Goal: Information Seeking & Learning: Learn about a topic

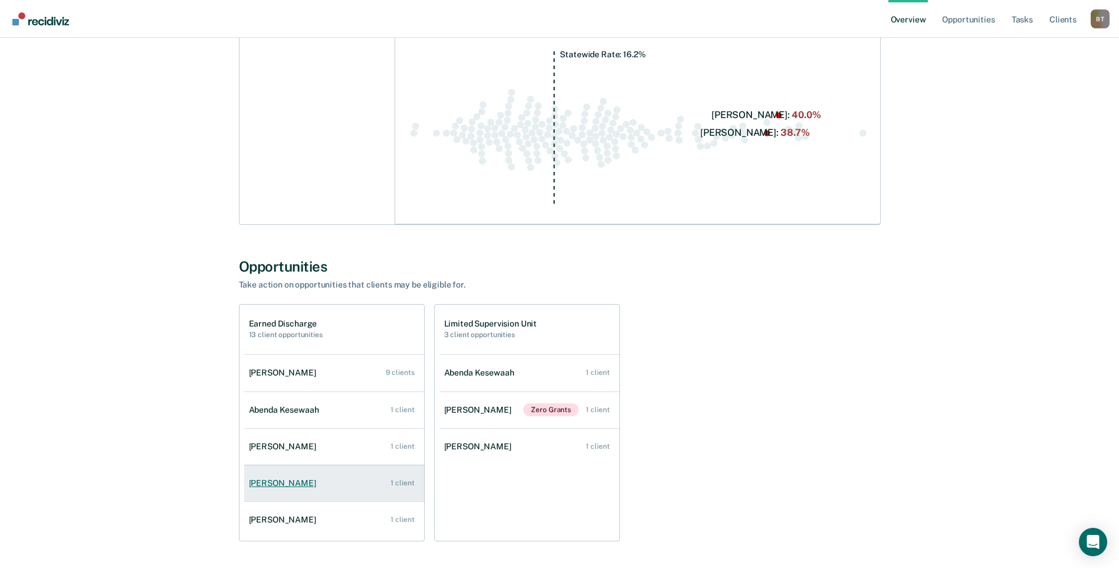
scroll to position [734, 0]
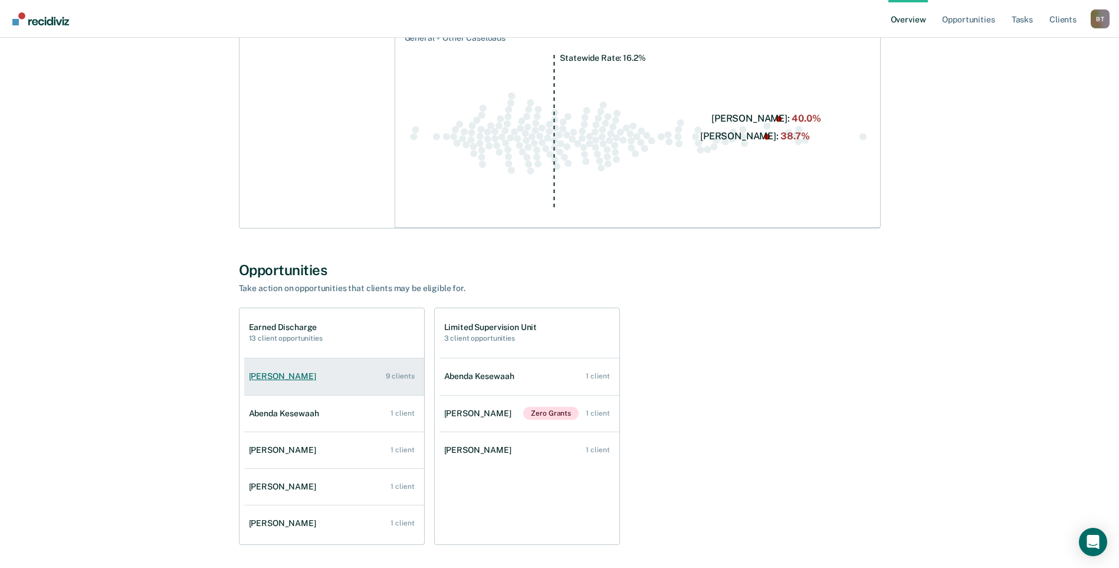
click at [353, 370] on link "[PERSON_NAME] 9 clients" at bounding box center [334, 376] width 180 height 34
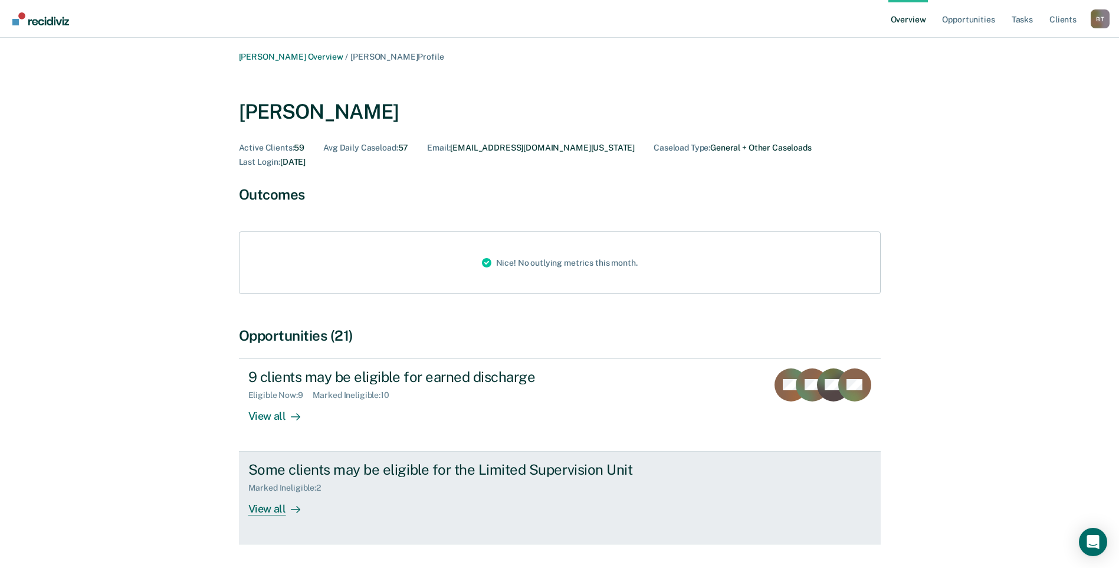
scroll to position [118, 0]
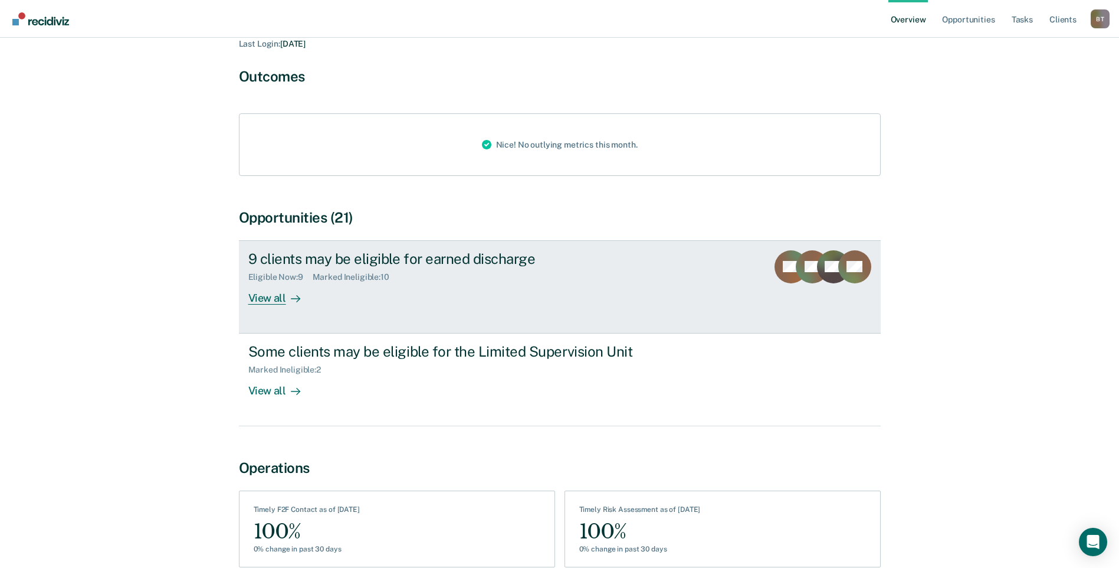
click at [275, 284] on div "View all" at bounding box center [281, 292] width 66 height 23
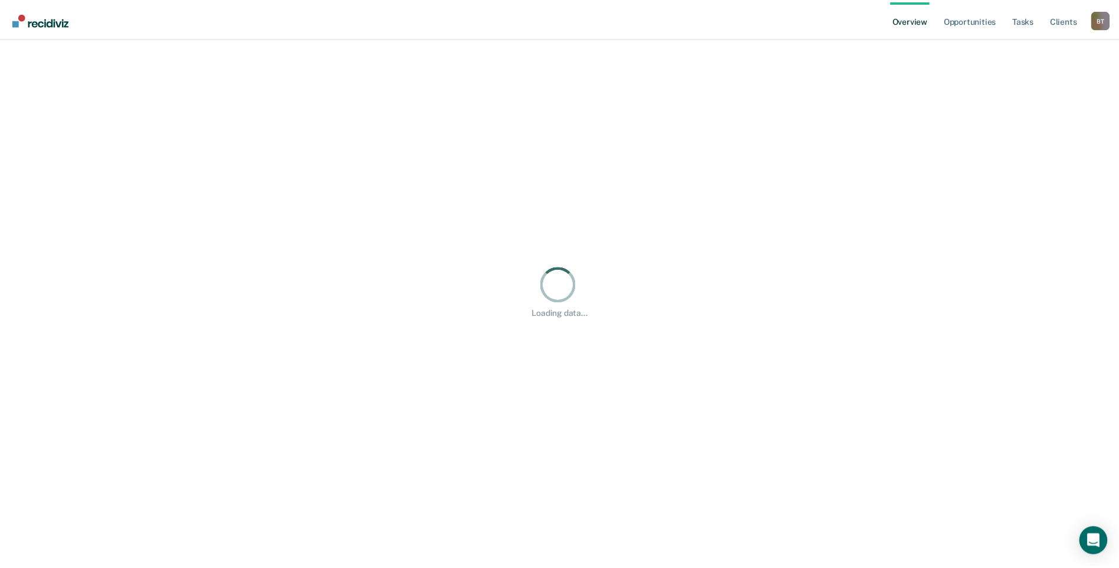
scroll to position [9, 9]
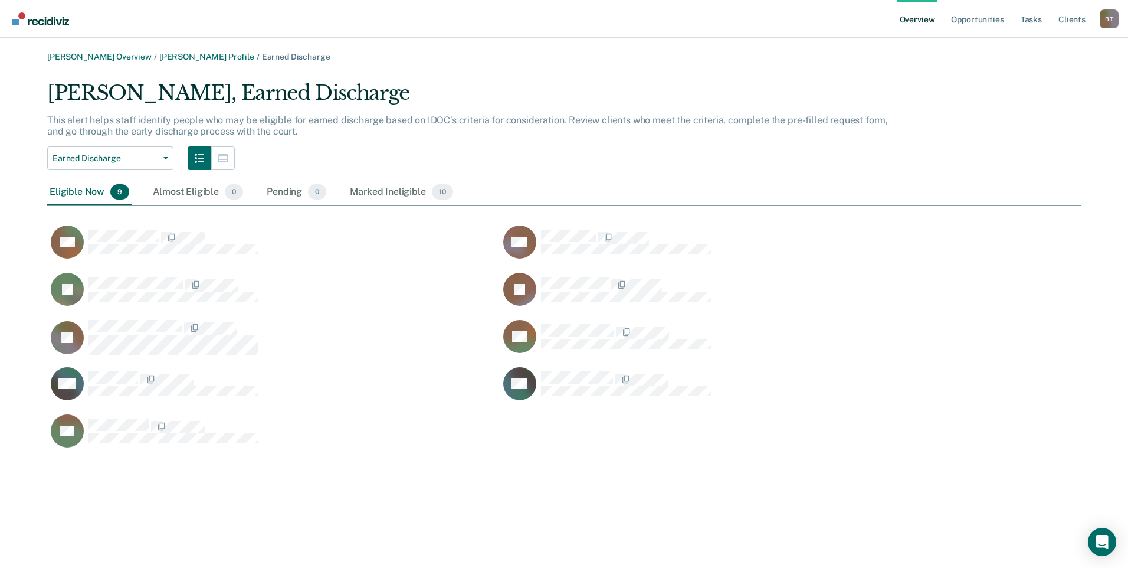
click at [93, 50] on main "[PERSON_NAME] Overview / [PERSON_NAME] Profile / Earned Discharge [PERSON_NAME]…" at bounding box center [564, 303] width 1128 height 530
click at [93, 55] on link "[PERSON_NAME] Overview" at bounding box center [99, 57] width 104 height 10
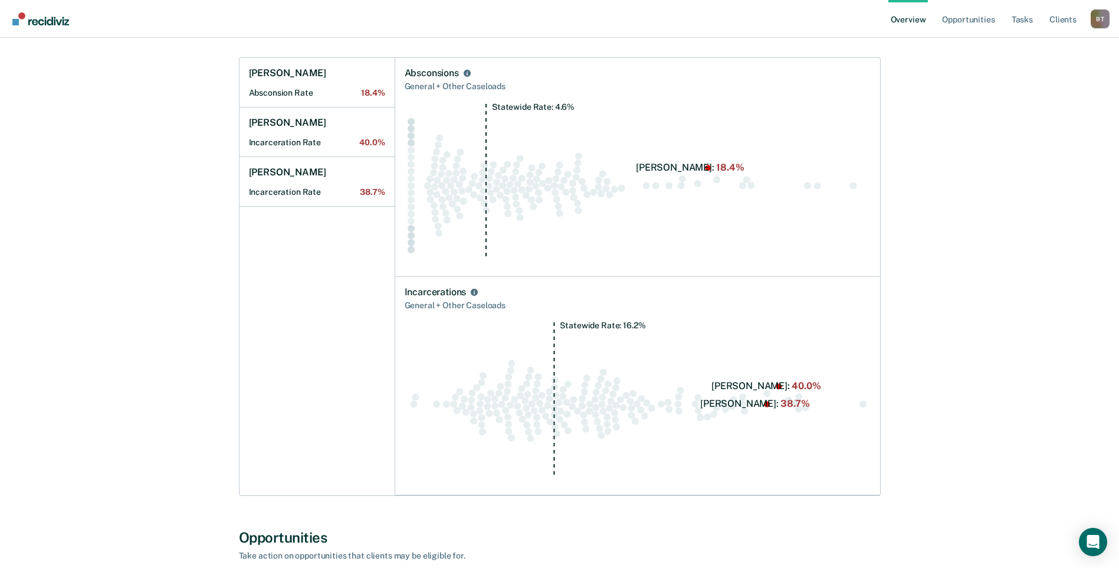
scroll to position [354, 0]
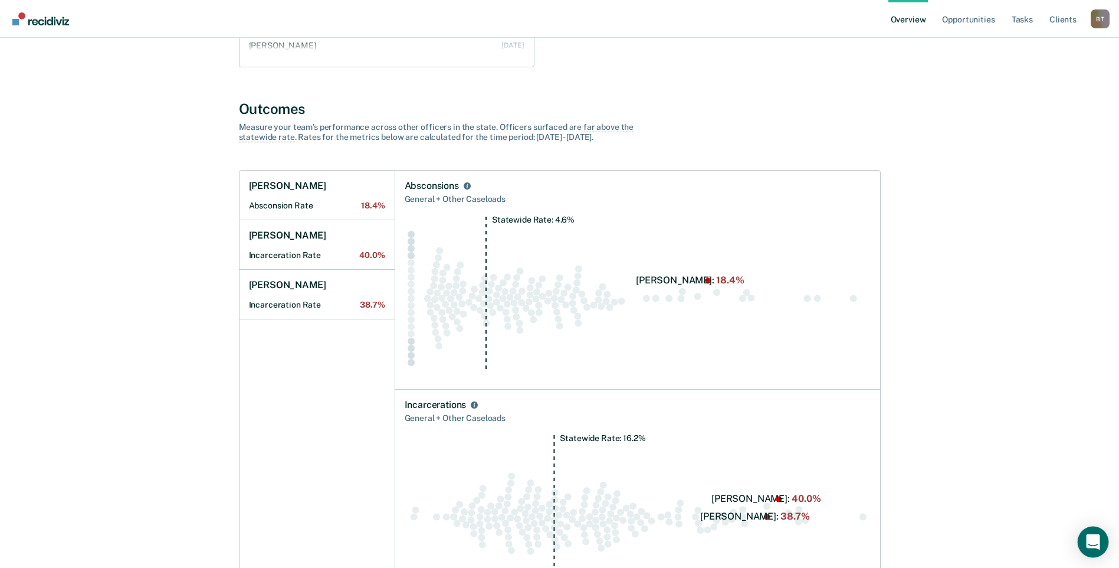
click at [1099, 540] on icon "Open Intercom Messenger" at bounding box center [1093, 541] width 14 height 15
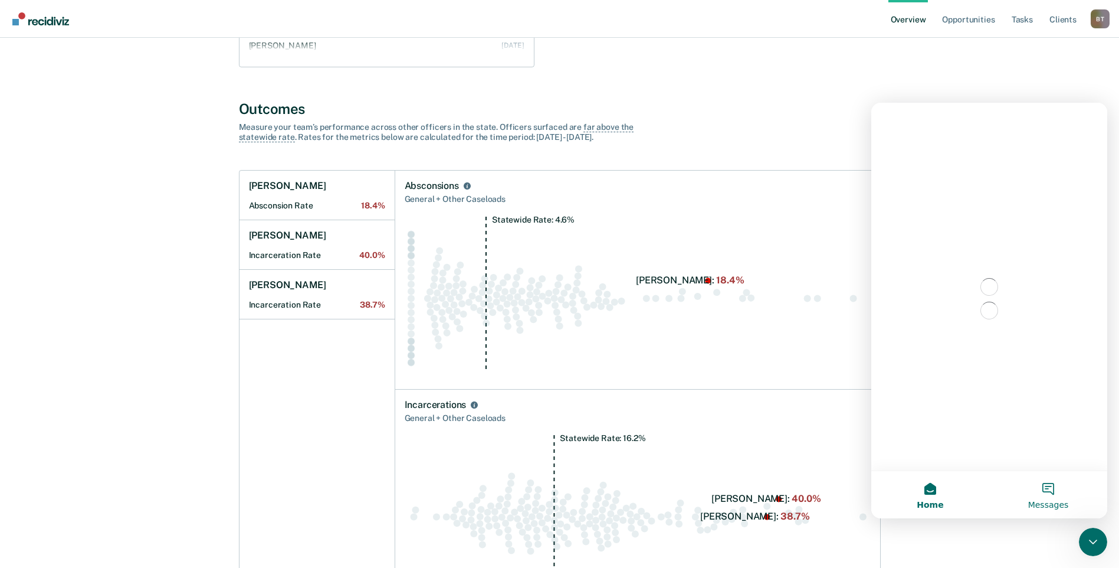
scroll to position [0, 0]
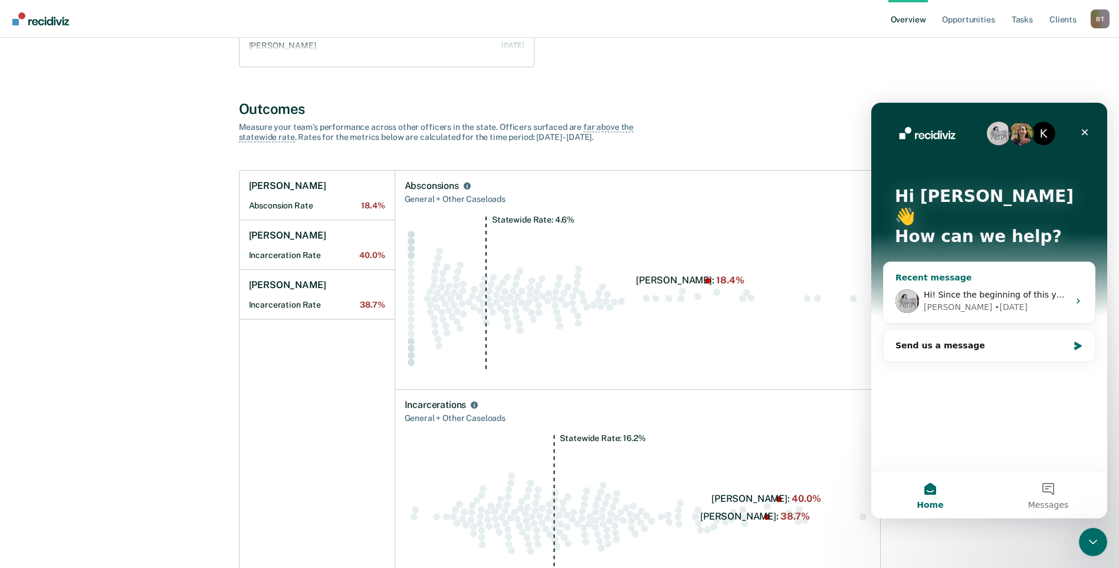
click at [1077, 296] on icon "Intercom messenger" at bounding box center [1078, 300] width 9 height 9
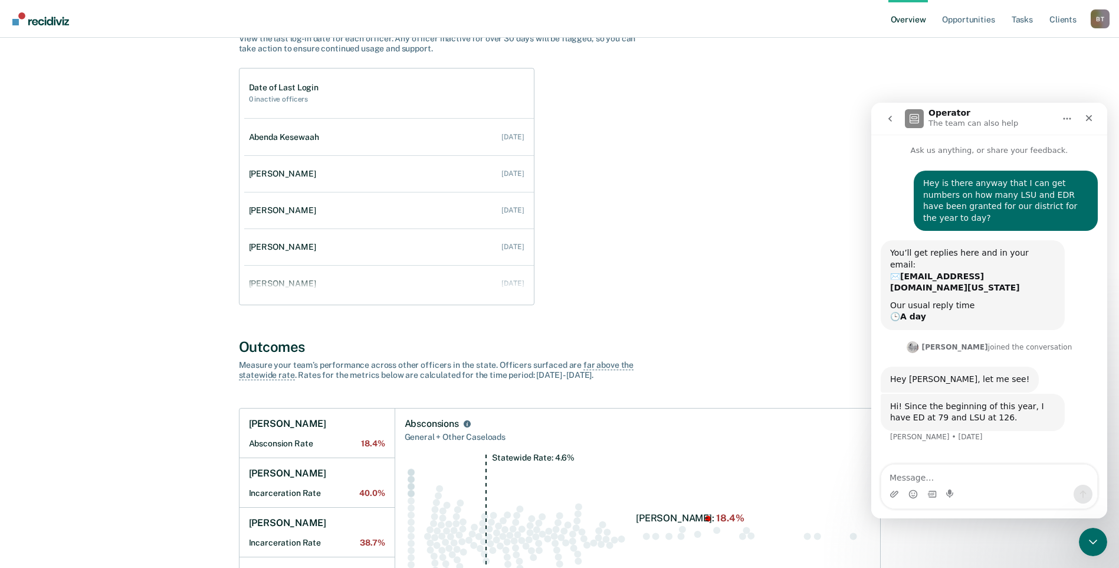
scroll to position [118, 0]
click at [889, 116] on icon "go back" at bounding box center [890, 118] width 9 height 9
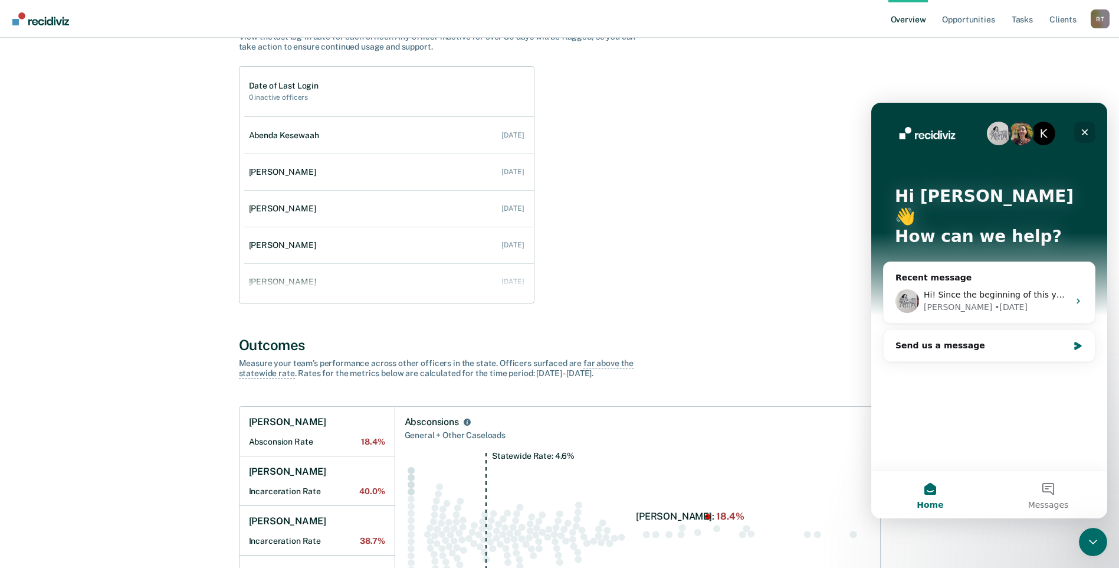
click at [1085, 132] on icon "Close" at bounding box center [1085, 132] width 6 height 6
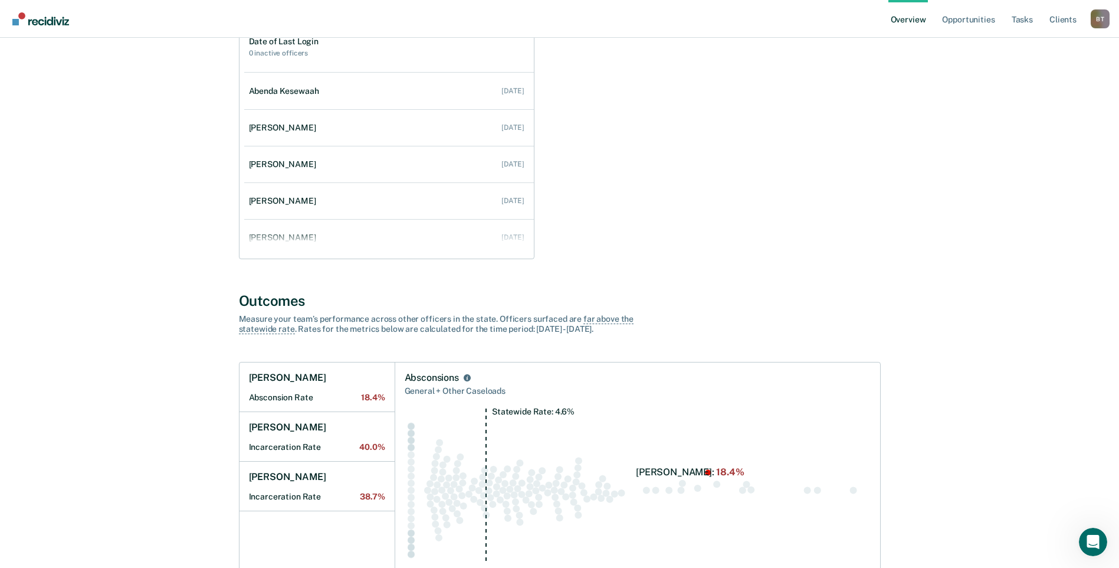
scroll to position [0, 0]
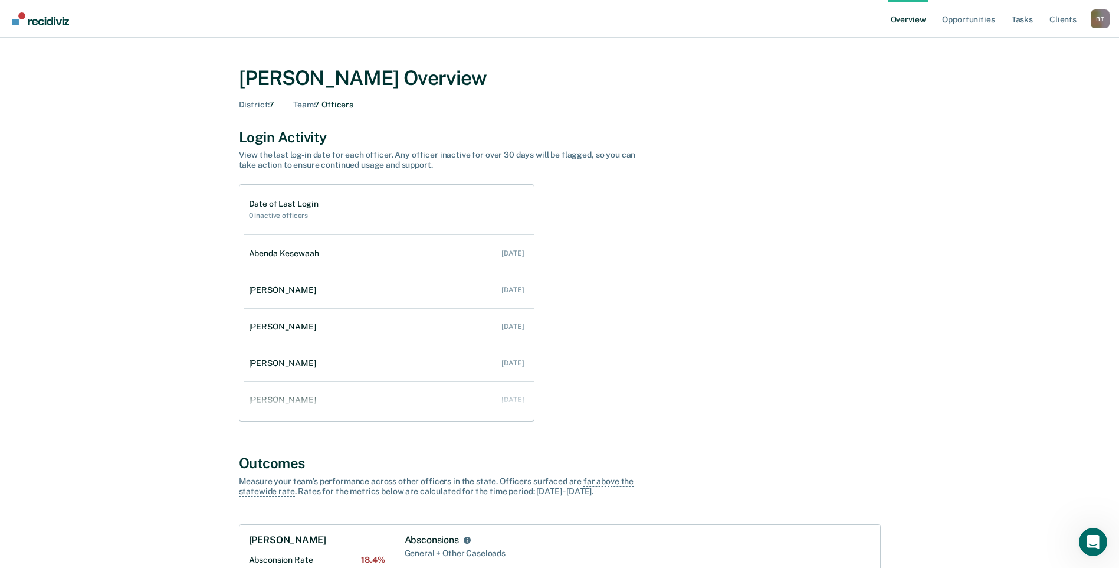
click at [917, 20] on link "Overview" at bounding box center [909, 19] width 40 height 38
click at [961, 17] on link "Opportunities" at bounding box center [968, 19] width 57 height 38
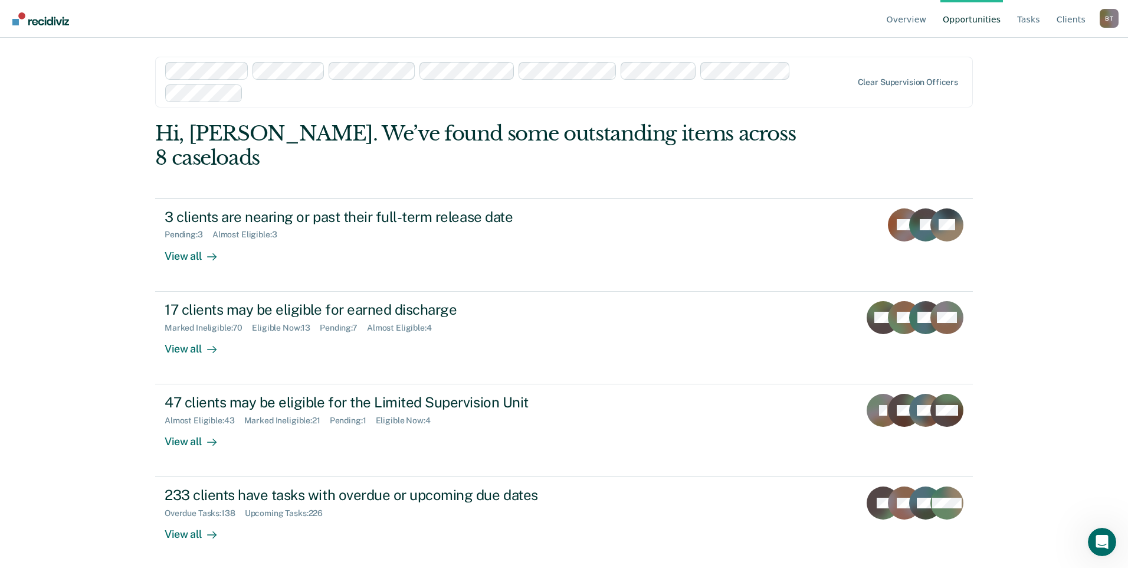
click at [19, 18] on img "Go to Recidiviz Home" at bounding box center [40, 18] width 57 height 13
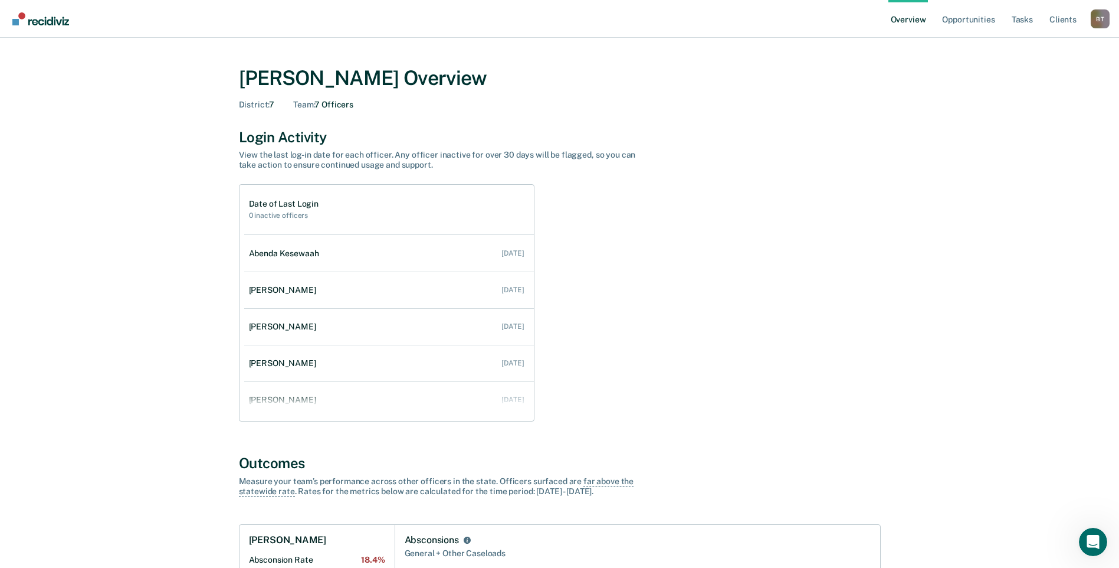
click at [19, 17] on img "Go to Recidiviz Home" at bounding box center [40, 18] width 57 height 13
click at [967, 22] on link "Opportunities" at bounding box center [968, 19] width 57 height 38
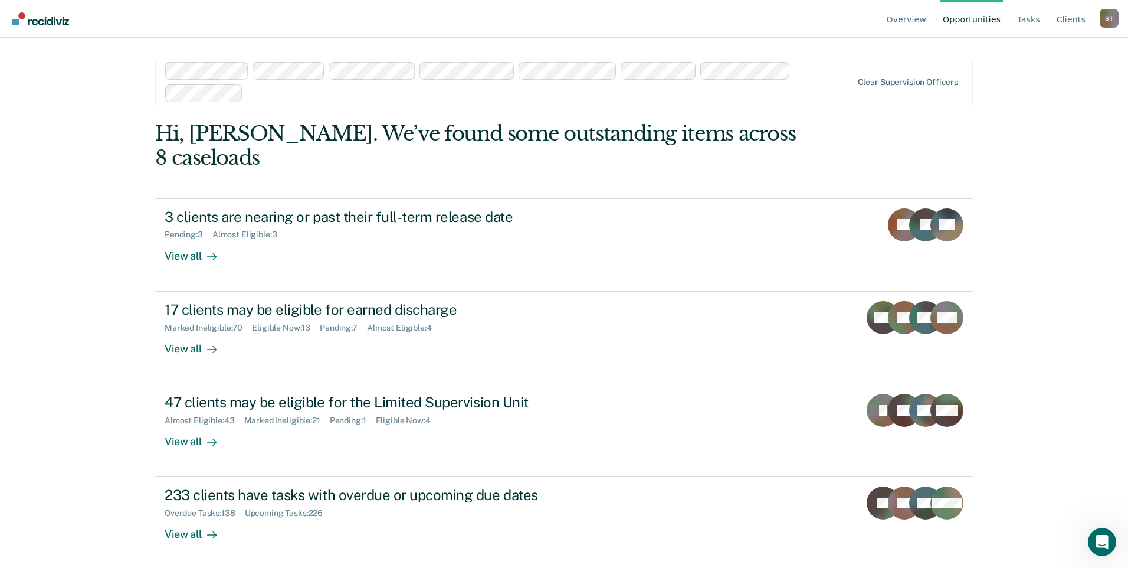
click at [1107, 15] on div "B T" at bounding box center [1109, 18] width 19 height 19
click at [1036, 93] on link "Go to Operations" at bounding box center [1062, 93] width 76 height 10
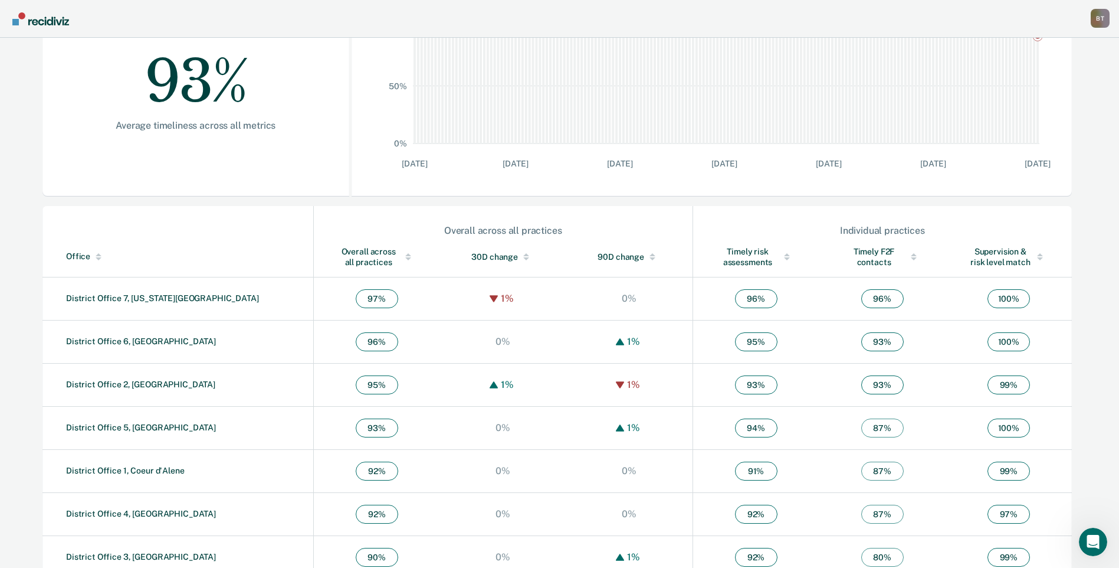
scroll to position [236, 0]
drag, startPoint x: 125, startPoint y: 299, endPoint x: 159, endPoint y: 299, distance: 34.8
click at [125, 299] on link "District Office 7, [US_STATE][GEOGRAPHIC_DATA]" at bounding box center [162, 296] width 193 height 9
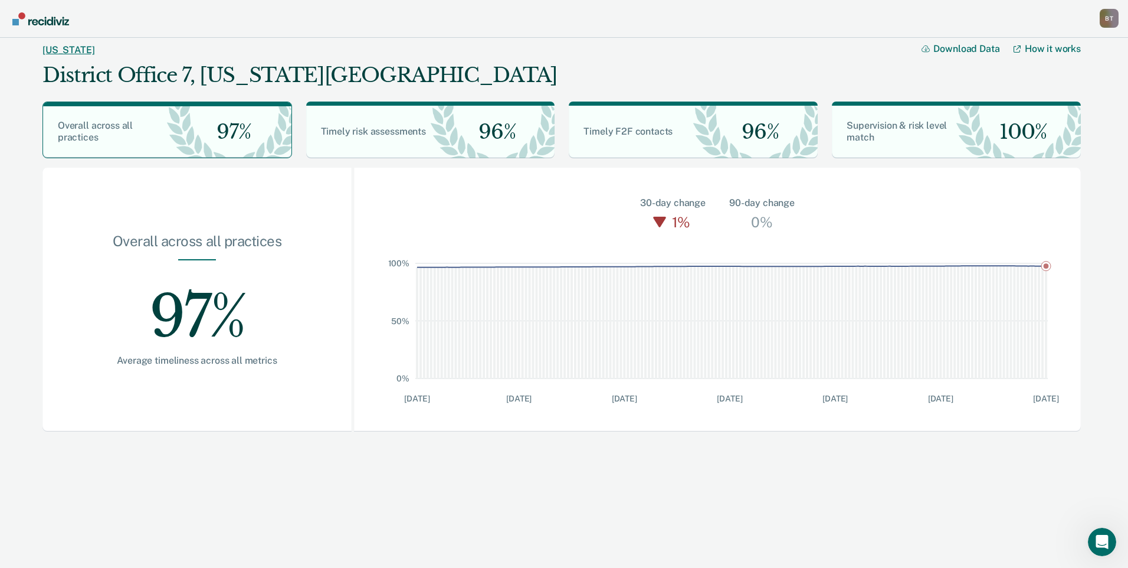
click at [53, 49] on link "[US_STATE]" at bounding box center [68, 49] width 52 height 11
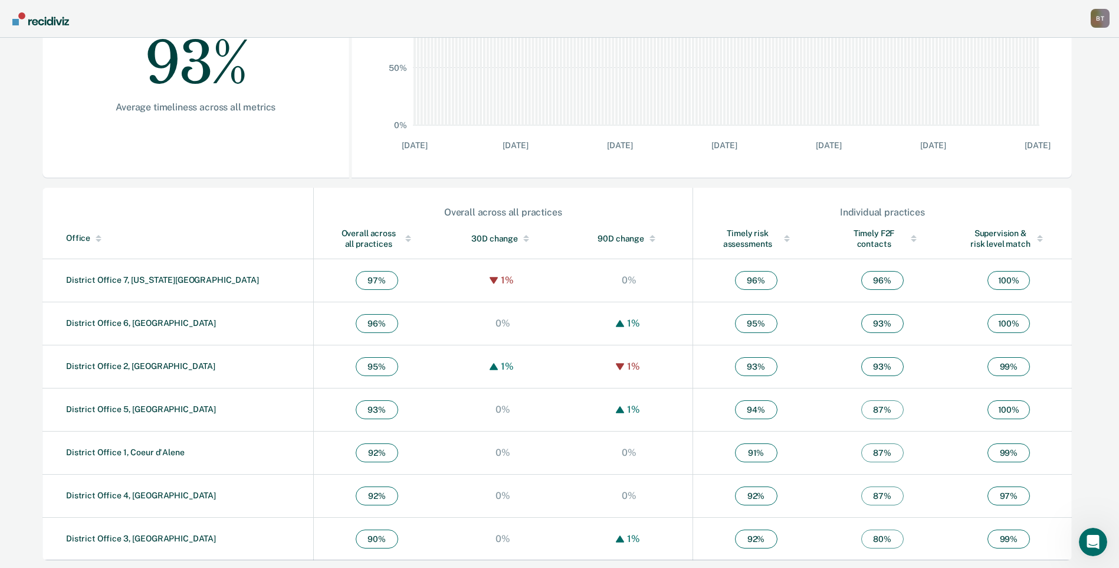
scroll to position [255, 0]
click at [124, 280] on link "District Office 7, [US_STATE][GEOGRAPHIC_DATA]" at bounding box center [162, 277] width 193 height 9
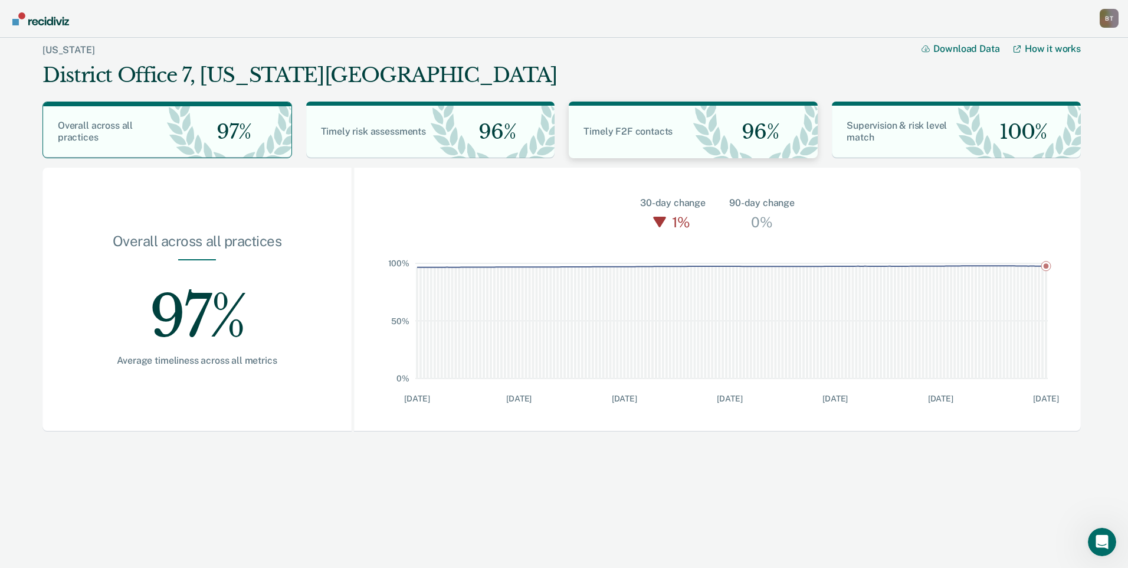
click at [686, 137] on div "Timely F2F contacts" at bounding box center [631, 132] width 125 height 12
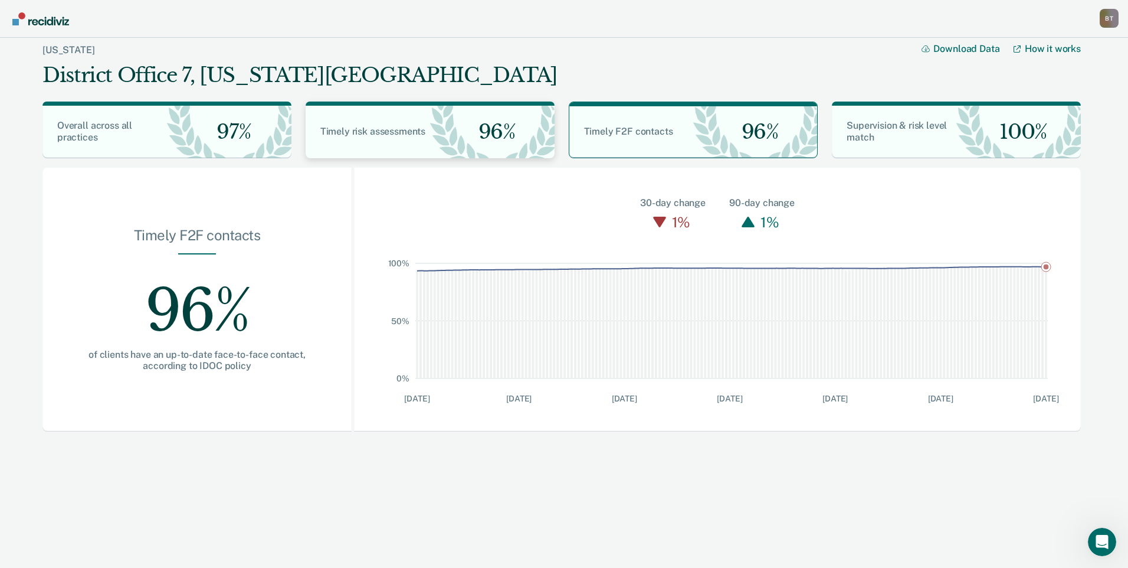
click at [471, 133] on span "96%" at bounding box center [492, 132] width 47 height 24
click at [113, 130] on span "Overall across all practices" at bounding box center [94, 131] width 75 height 23
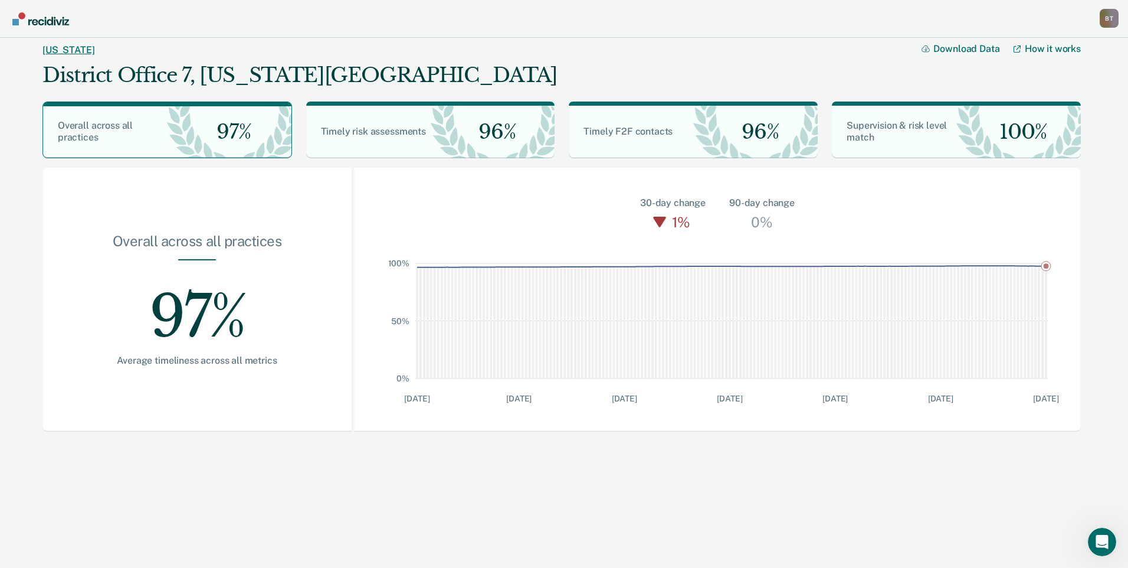
click at [51, 45] on link "[US_STATE]" at bounding box center [68, 49] width 52 height 11
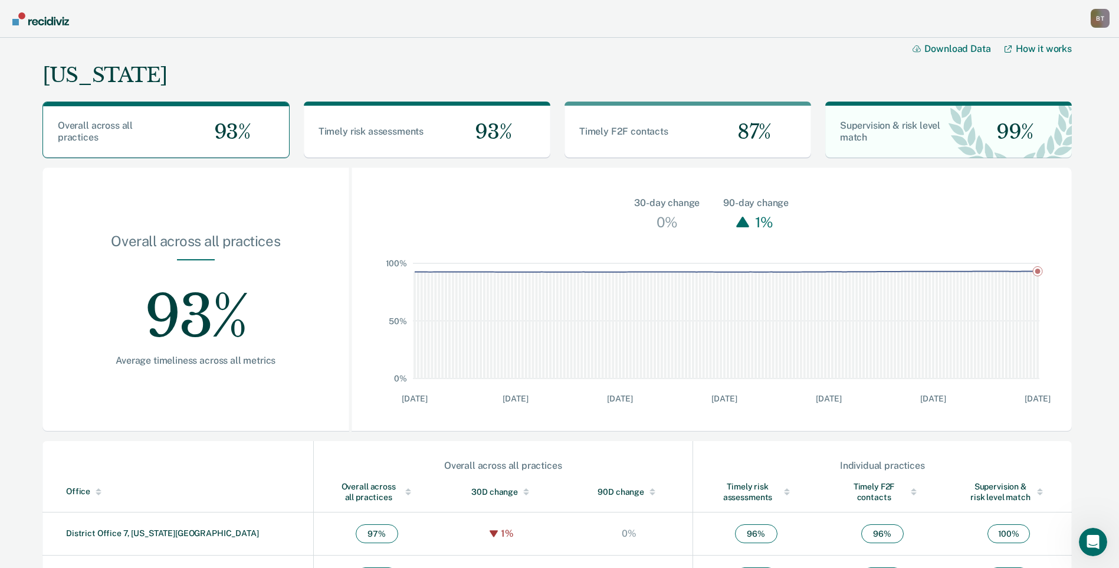
click at [1104, 17] on div "B T" at bounding box center [1100, 18] width 19 height 19
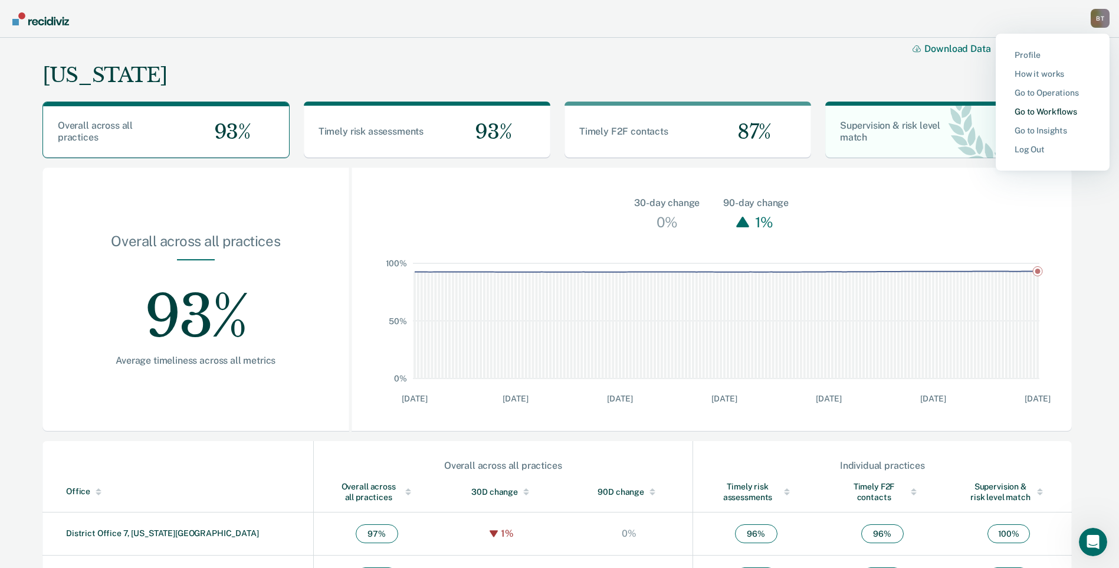
click at [1042, 112] on link "Go to Workflows" at bounding box center [1053, 112] width 76 height 10
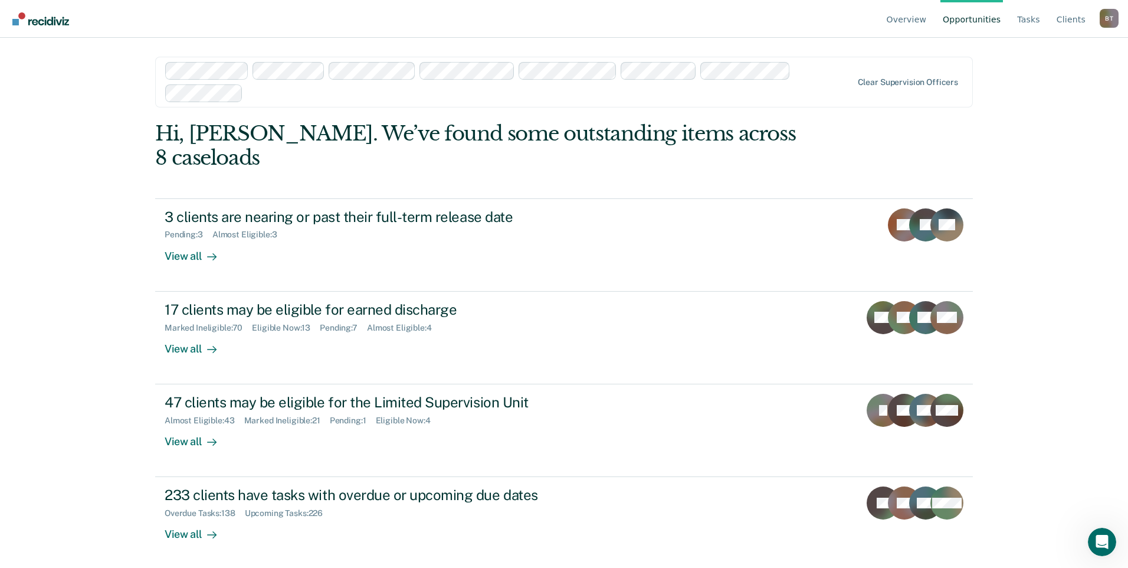
click at [1108, 16] on div "B T" at bounding box center [1109, 18] width 19 height 19
click at [1050, 91] on link "Go to Operations" at bounding box center [1062, 93] width 76 height 10
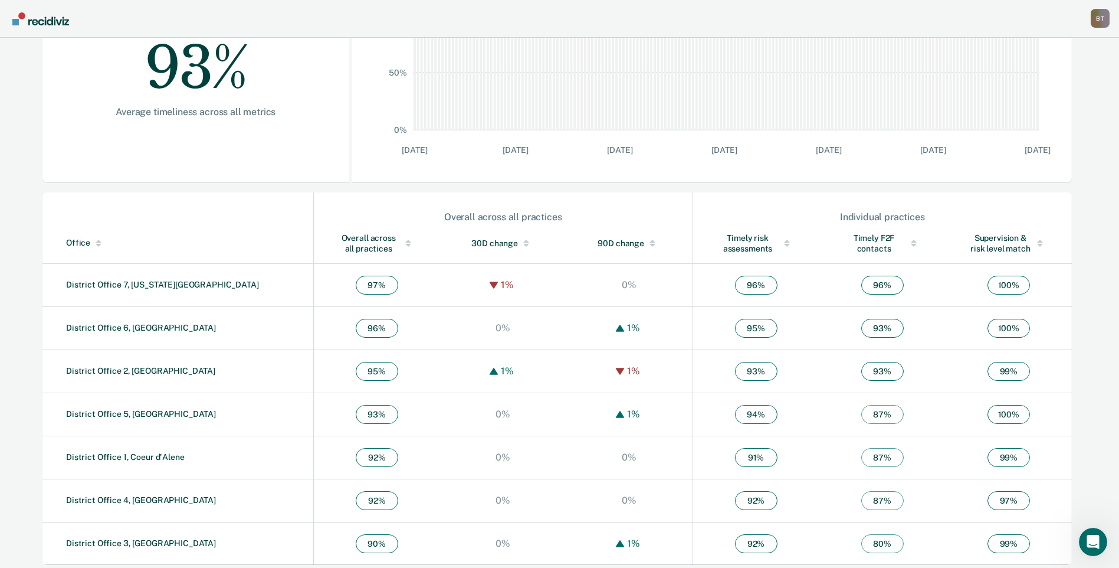
scroll to position [255, 0]
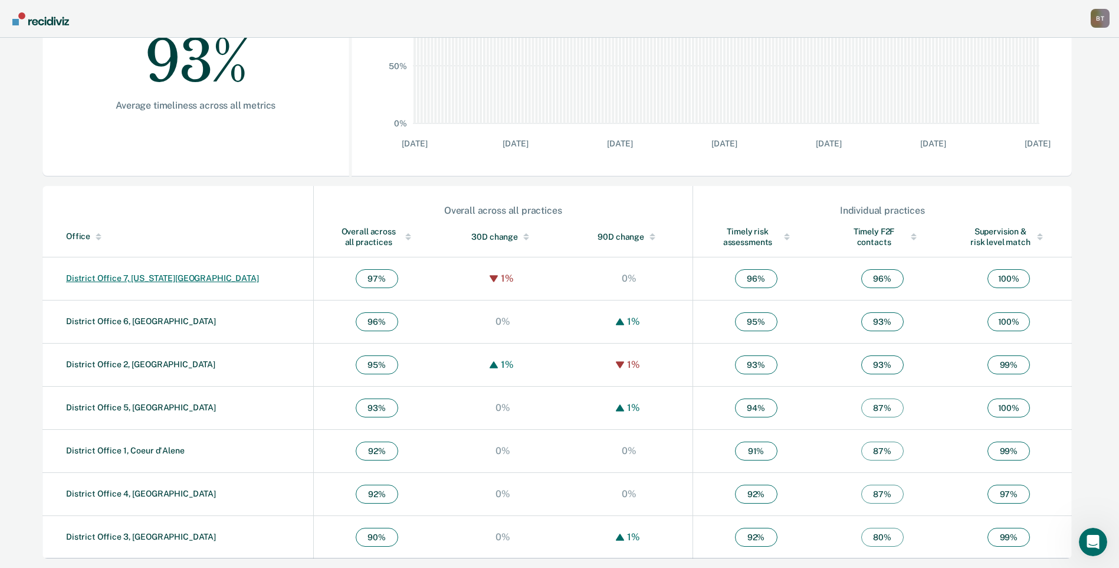
click at [123, 280] on link "District Office 7, [US_STATE][GEOGRAPHIC_DATA]" at bounding box center [162, 277] width 193 height 9
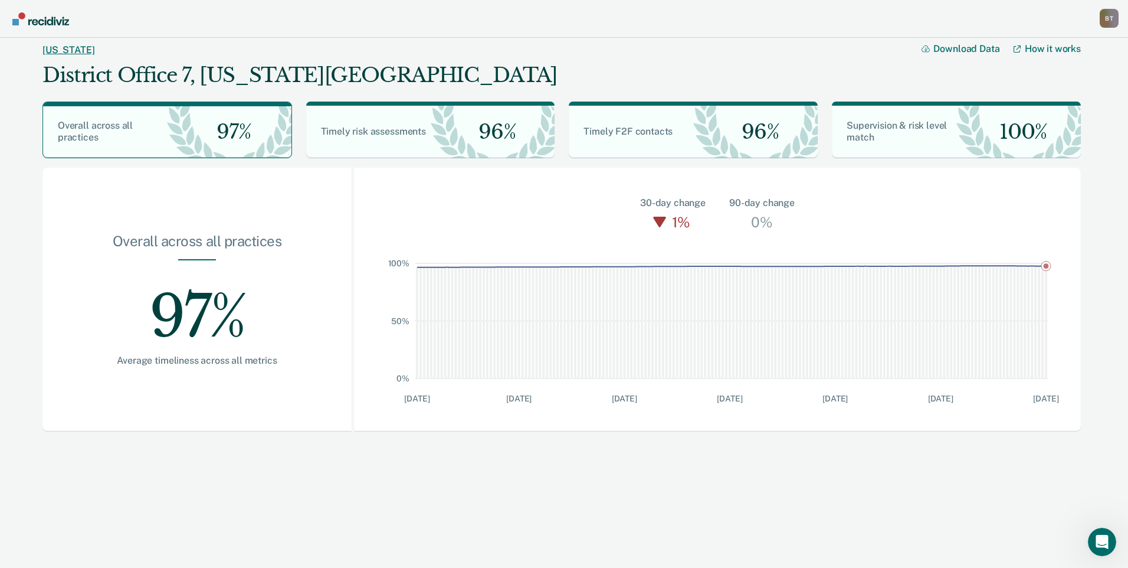
click at [55, 51] on link "[US_STATE]" at bounding box center [68, 49] width 52 height 11
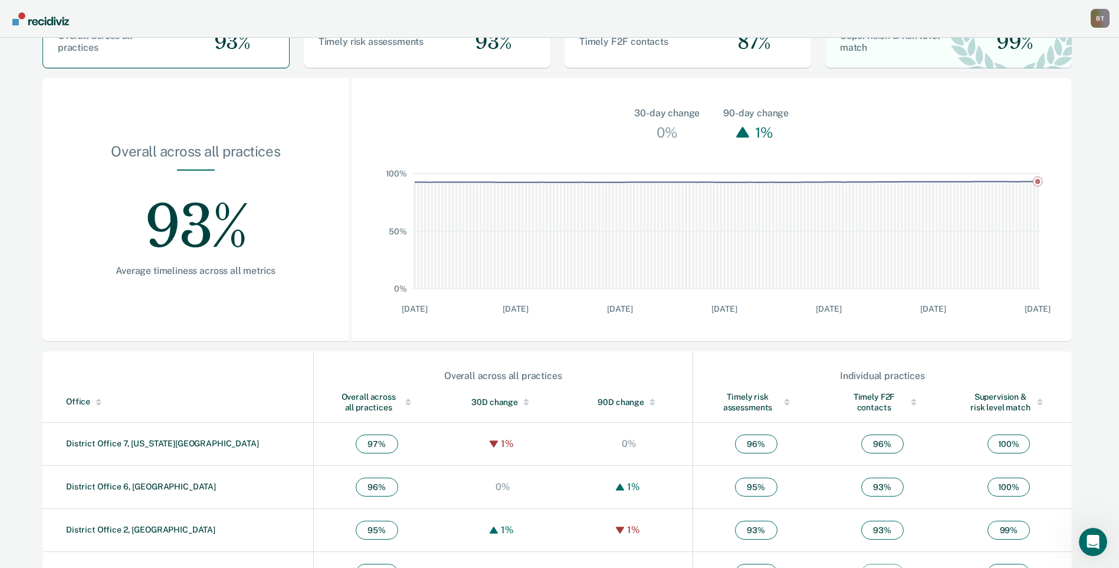
scroll to position [236, 0]
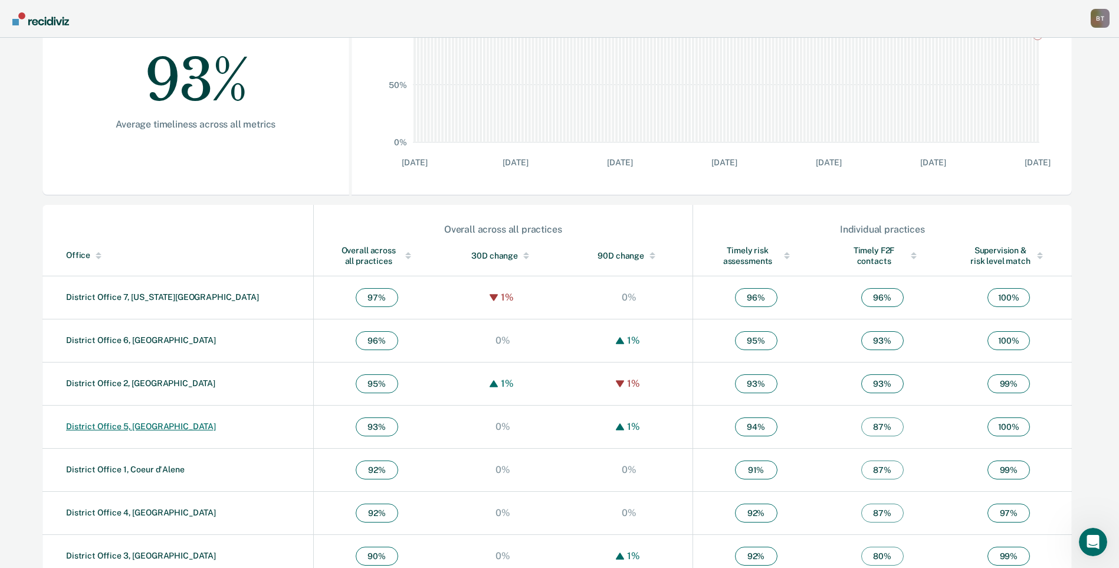
click at [129, 425] on link "District Office 5, [GEOGRAPHIC_DATA]" at bounding box center [141, 425] width 150 height 9
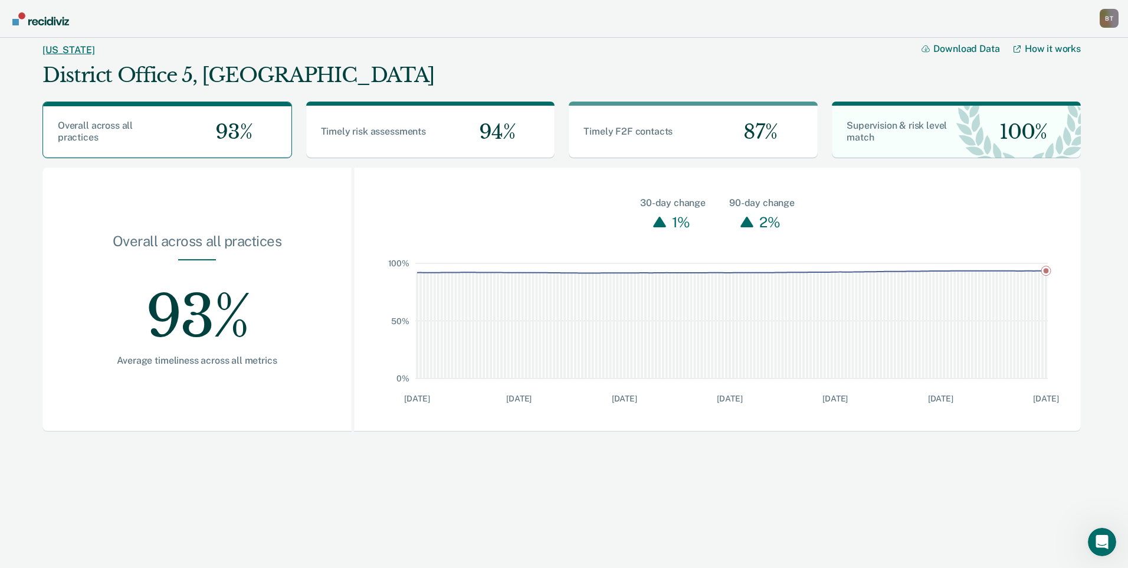
click at [54, 50] on link "[US_STATE]" at bounding box center [68, 49] width 52 height 11
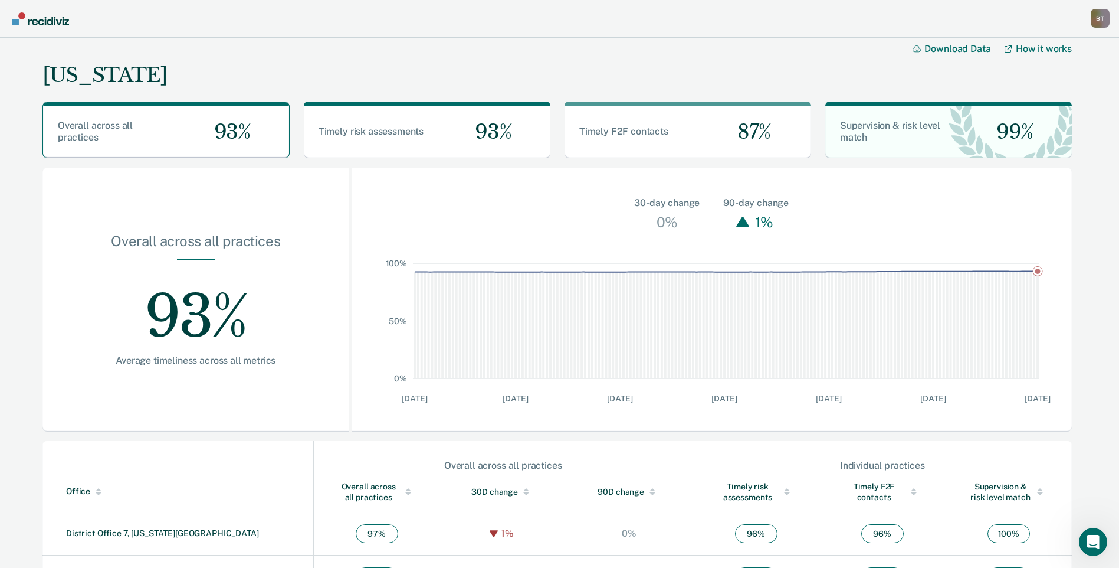
click at [74, 78] on div "[US_STATE]" at bounding box center [104, 75] width 125 height 24
click at [1104, 23] on div "B T" at bounding box center [1100, 18] width 19 height 19
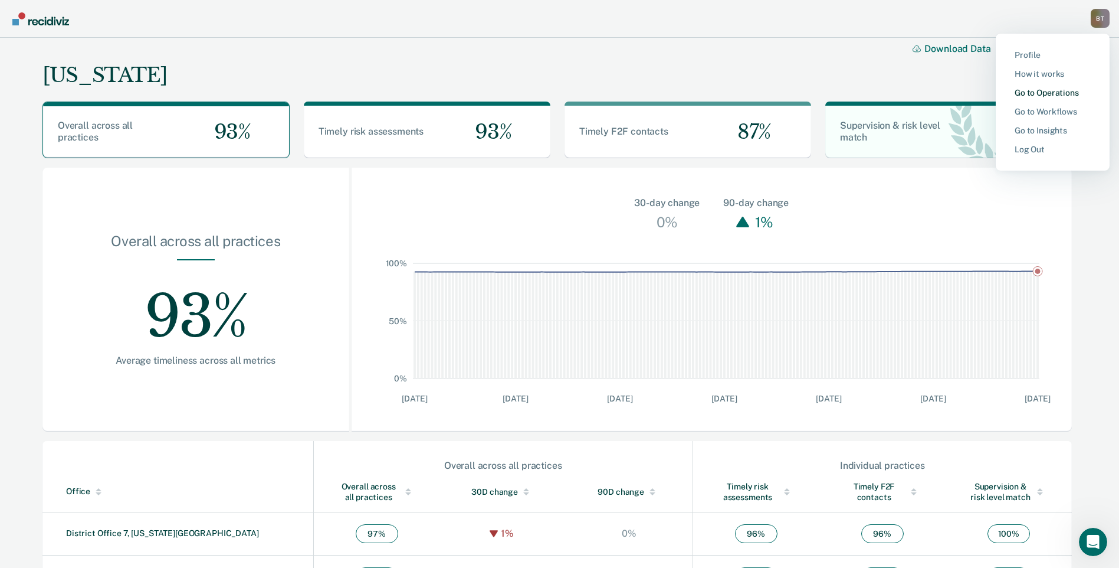
click at [1049, 89] on link "Go to Operations" at bounding box center [1053, 93] width 76 height 10
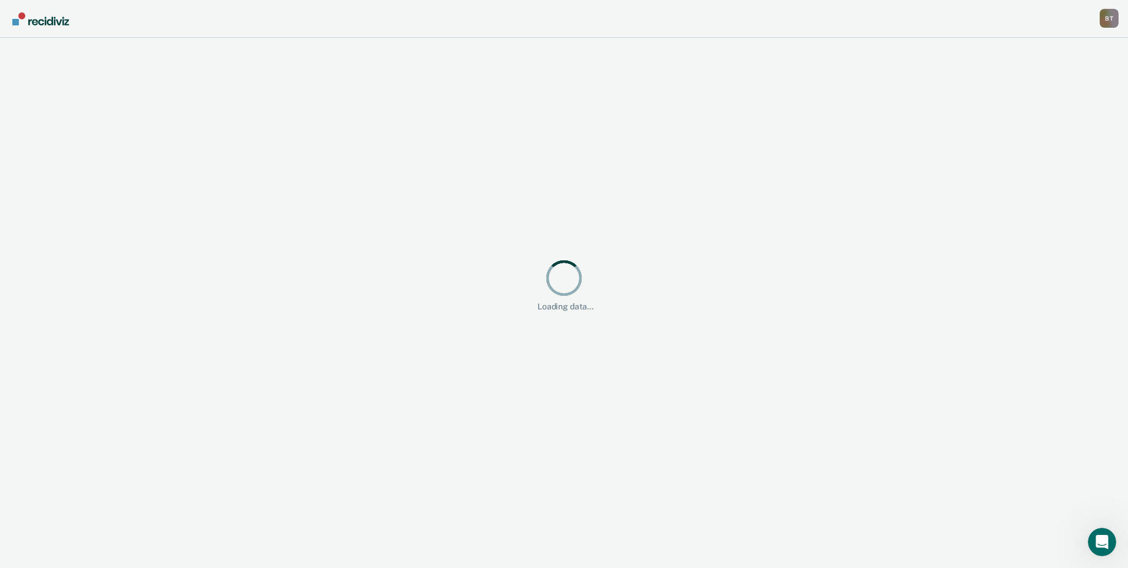
click at [21, 21] on img "Go to Recidiviz Home" at bounding box center [40, 18] width 57 height 13
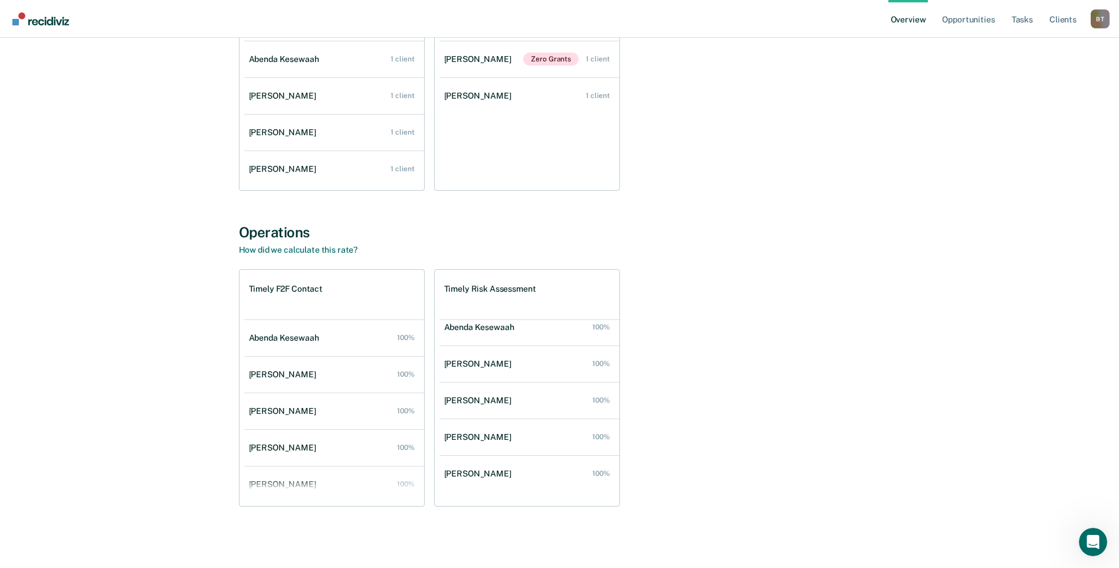
scroll to position [84, 0]
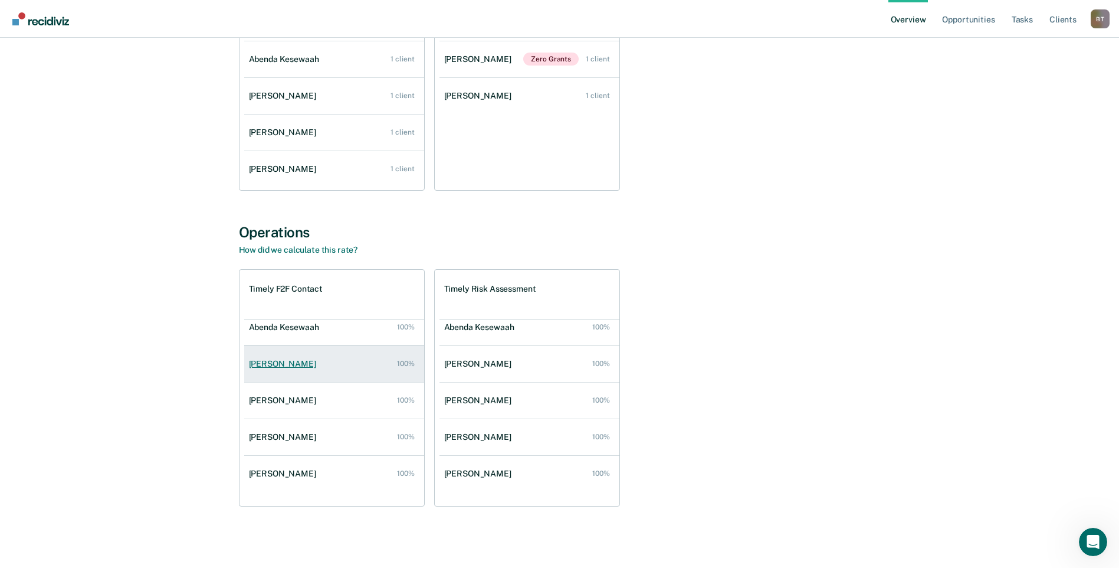
click at [288, 366] on div "[PERSON_NAME]" at bounding box center [285, 364] width 72 height 10
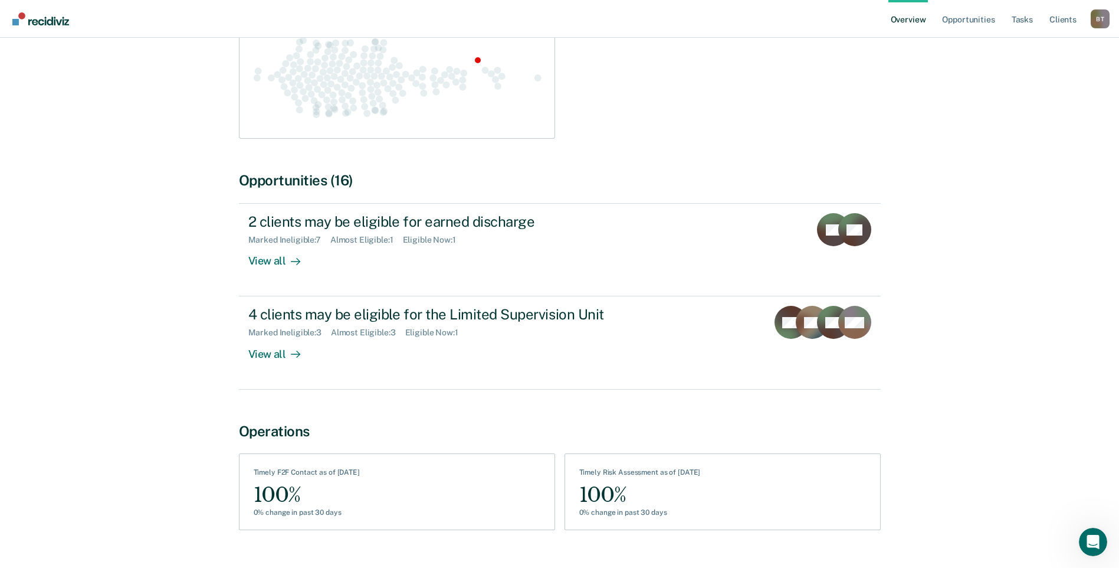
scroll to position [265, 0]
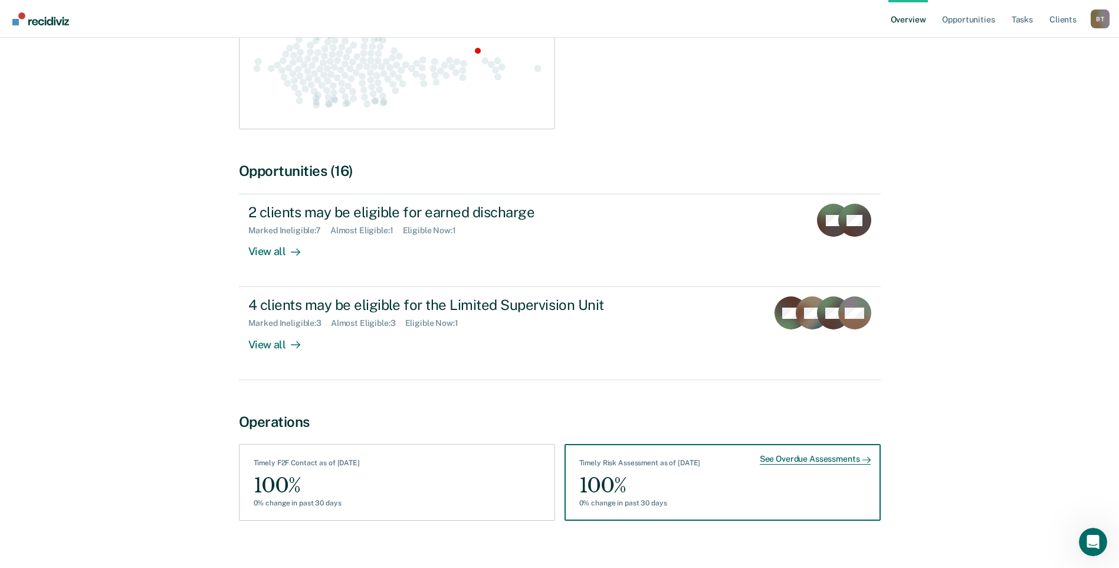
click at [813, 454] on div "See Overdue Assessments" at bounding box center [815, 459] width 111 height 11
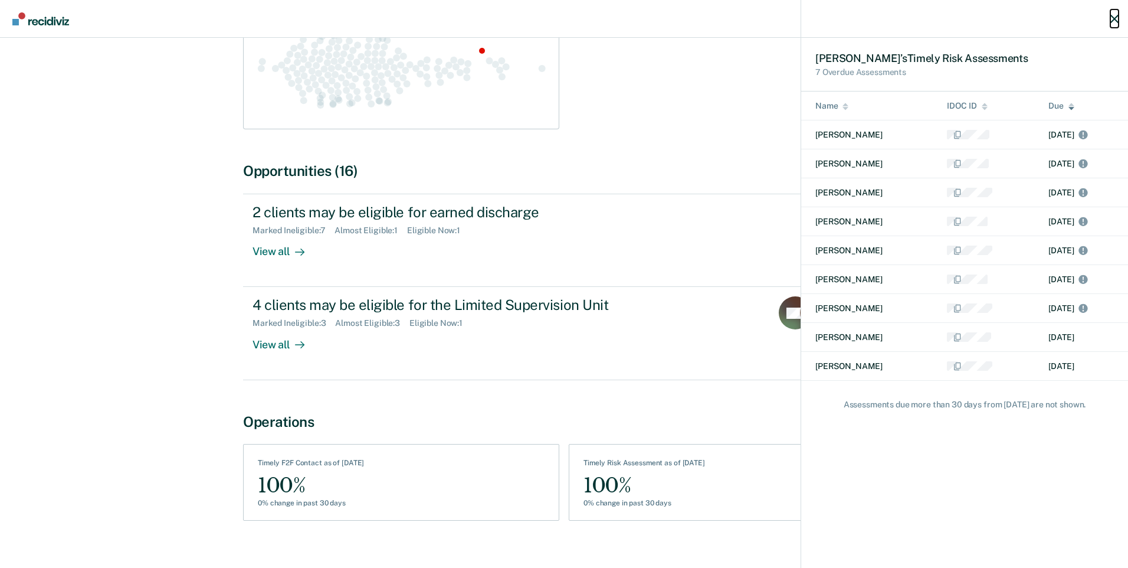
click at [1115, 19] on icon "button" at bounding box center [1114, 19] width 8 height 8
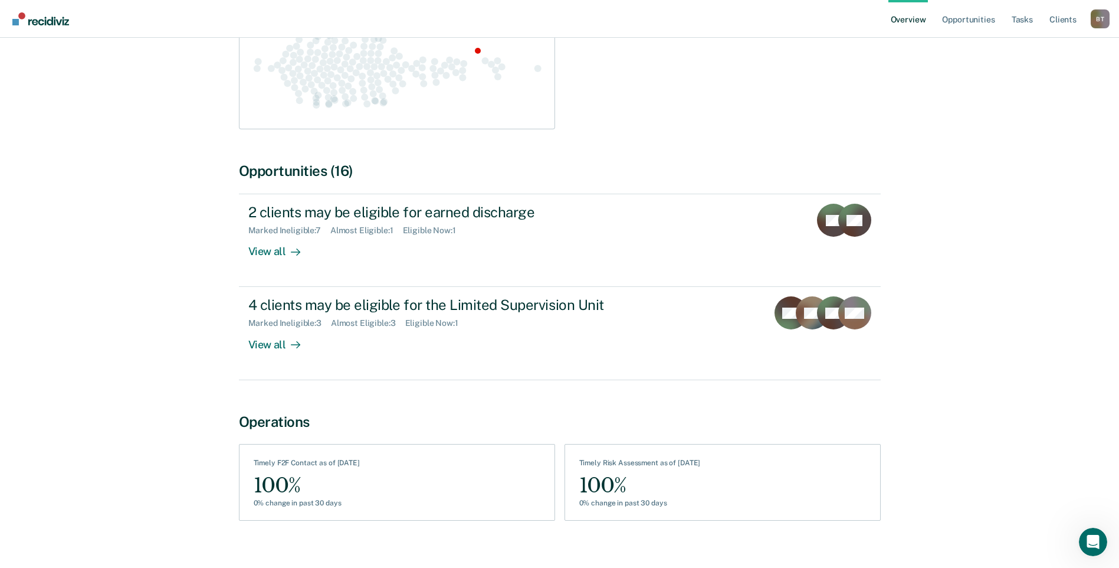
click at [1098, 19] on div "B T" at bounding box center [1100, 18] width 19 height 19
click at [910, 107] on div "[PERSON_NAME] Overview / [PERSON_NAME] Profile [PERSON_NAME] Active Clients : 7…" at bounding box center [560, 165] width 708 height 757
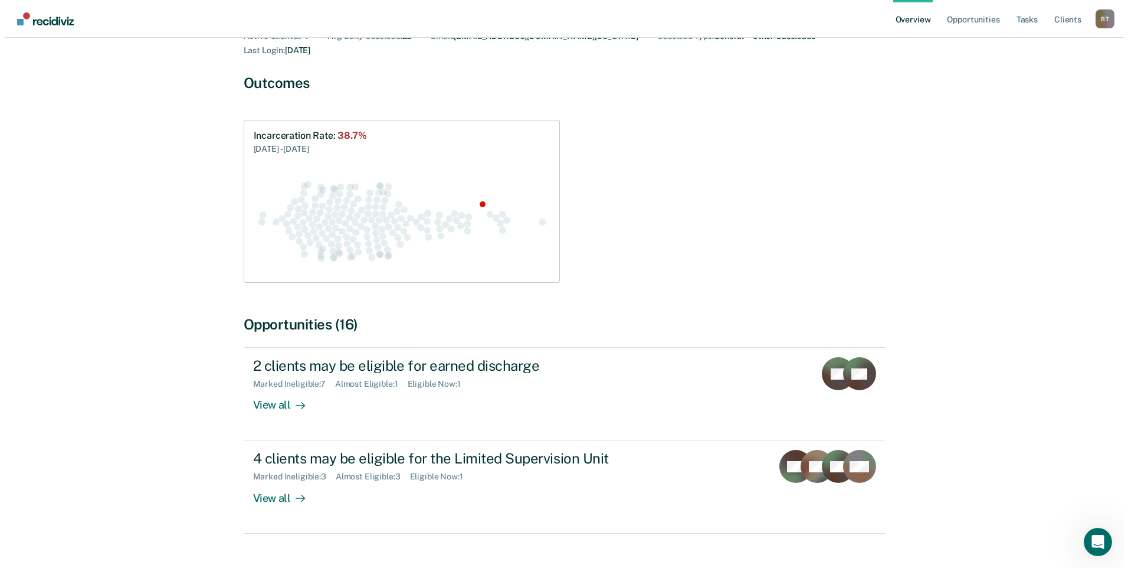
scroll to position [0, 0]
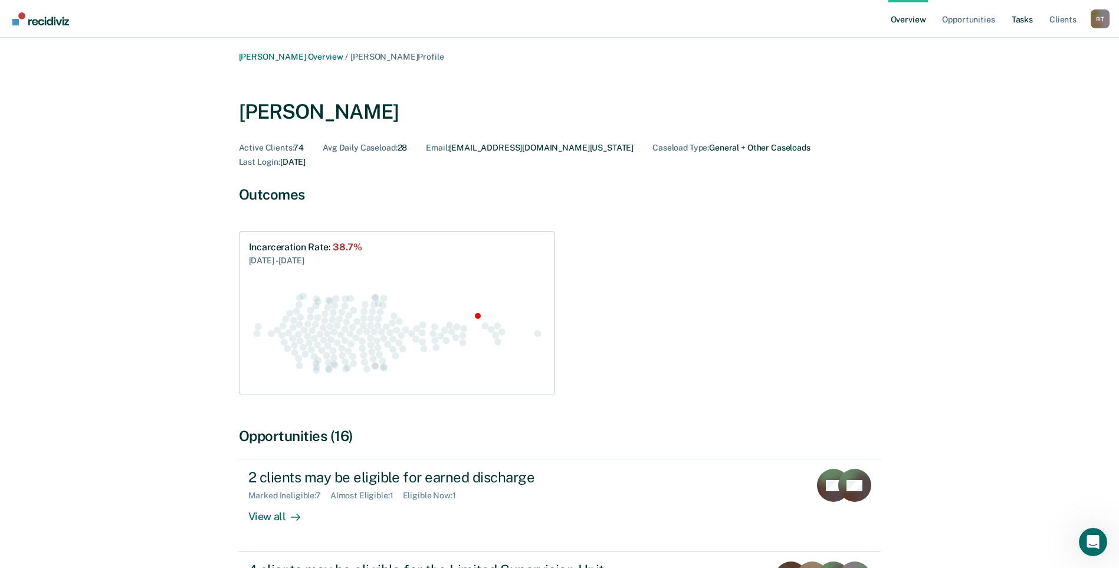
click at [1020, 18] on link "Tasks" at bounding box center [1023, 19] width 26 height 38
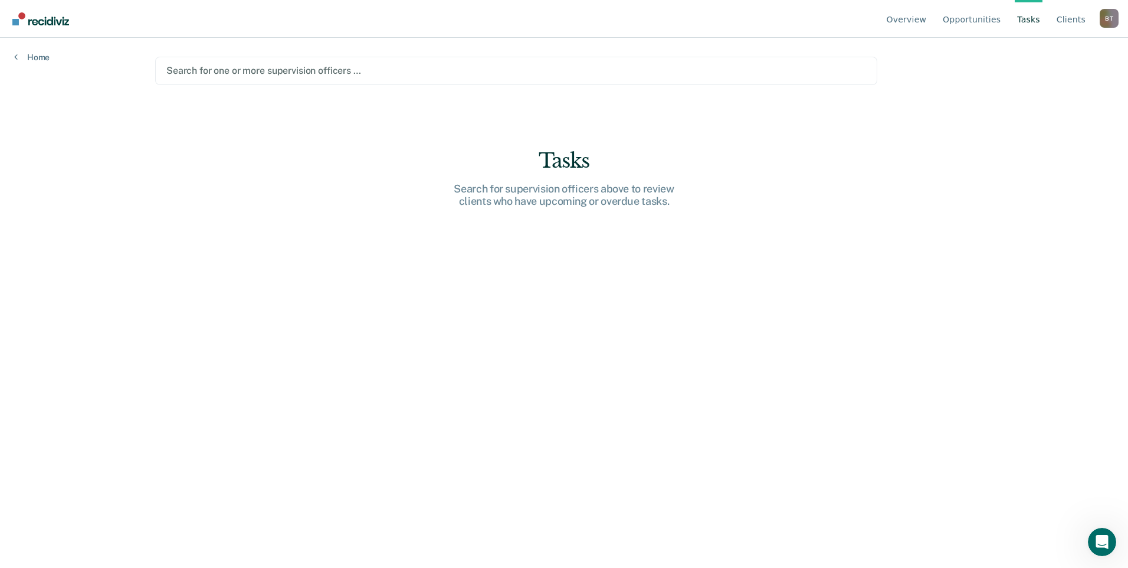
click at [345, 64] on div at bounding box center [516, 71] width 700 height 14
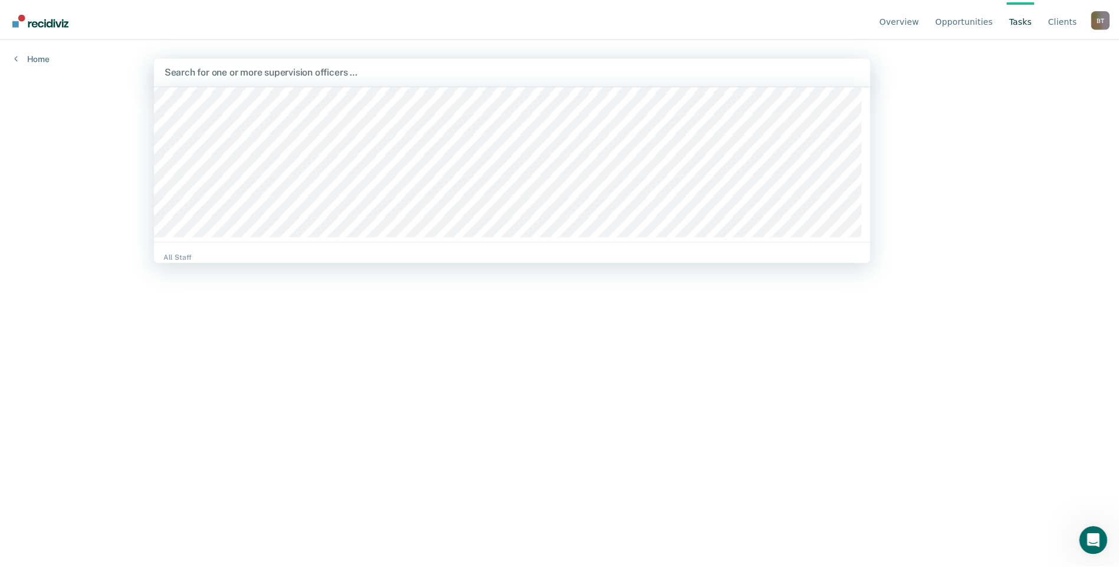
scroll to position [59, 0]
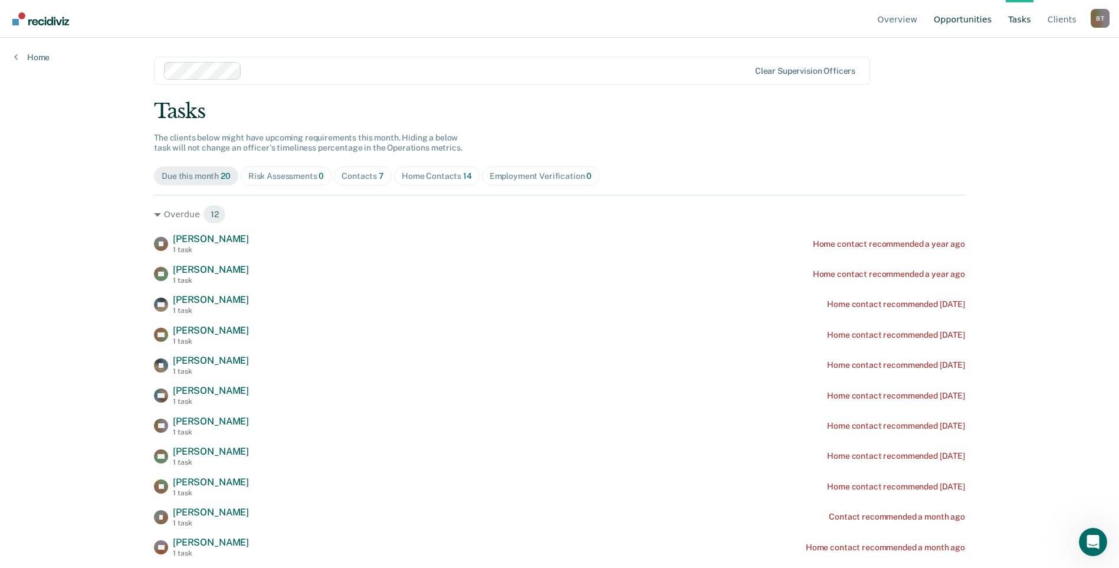
click at [967, 21] on link "Opportunities" at bounding box center [963, 19] width 63 height 38
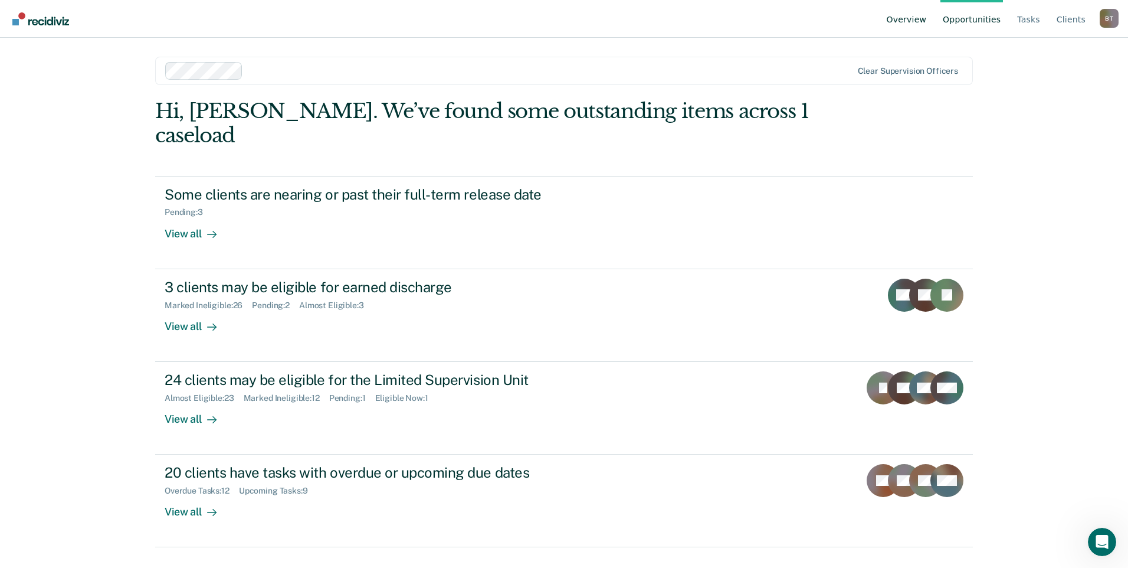
click at [913, 19] on link "Overview" at bounding box center [906, 19] width 45 height 38
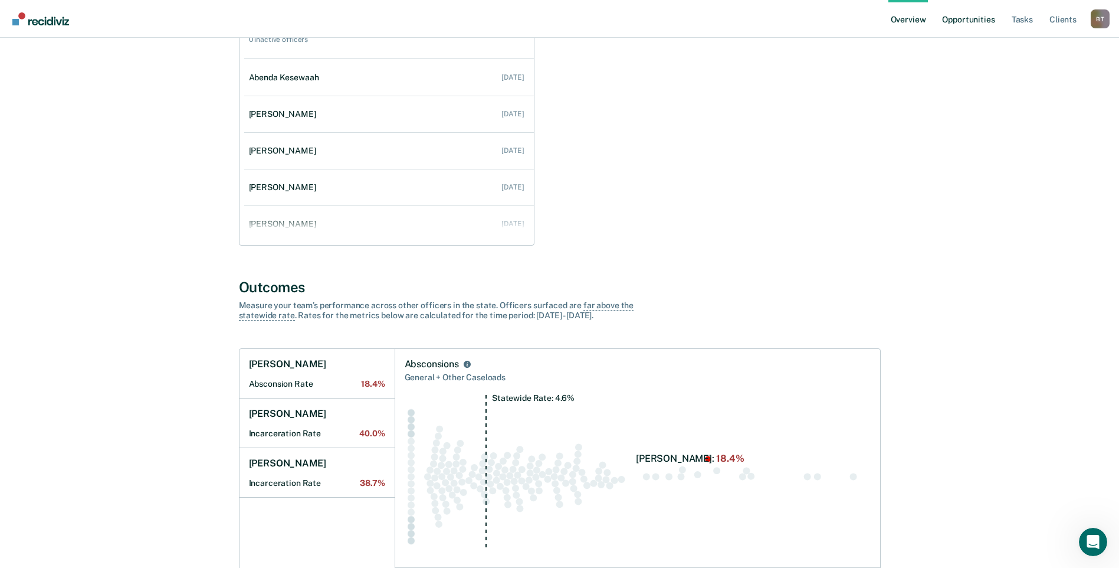
scroll to position [26, 0]
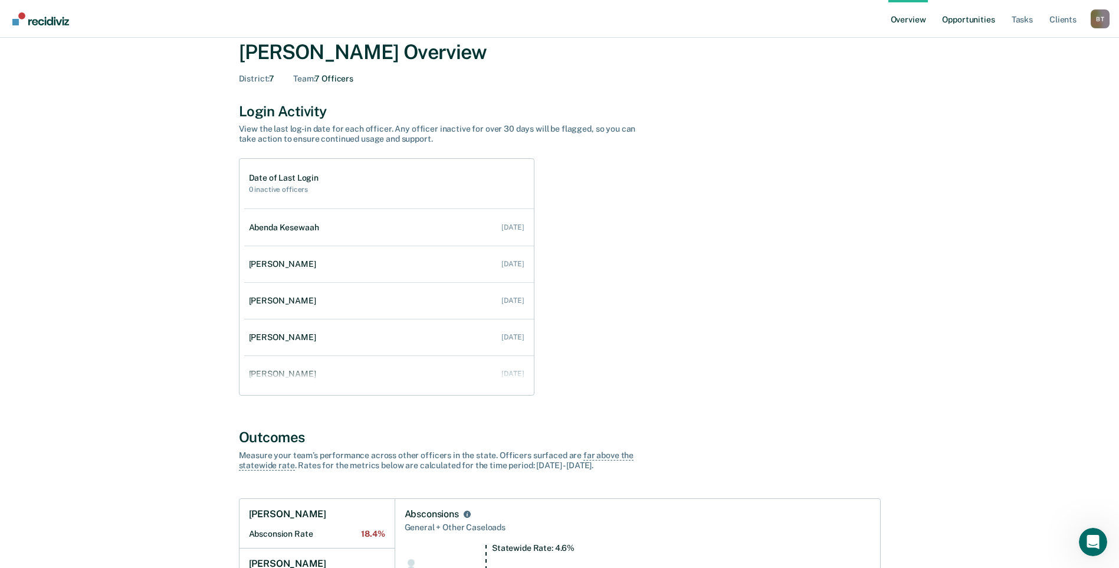
click at [973, 19] on link "Opportunities" at bounding box center [968, 19] width 57 height 38
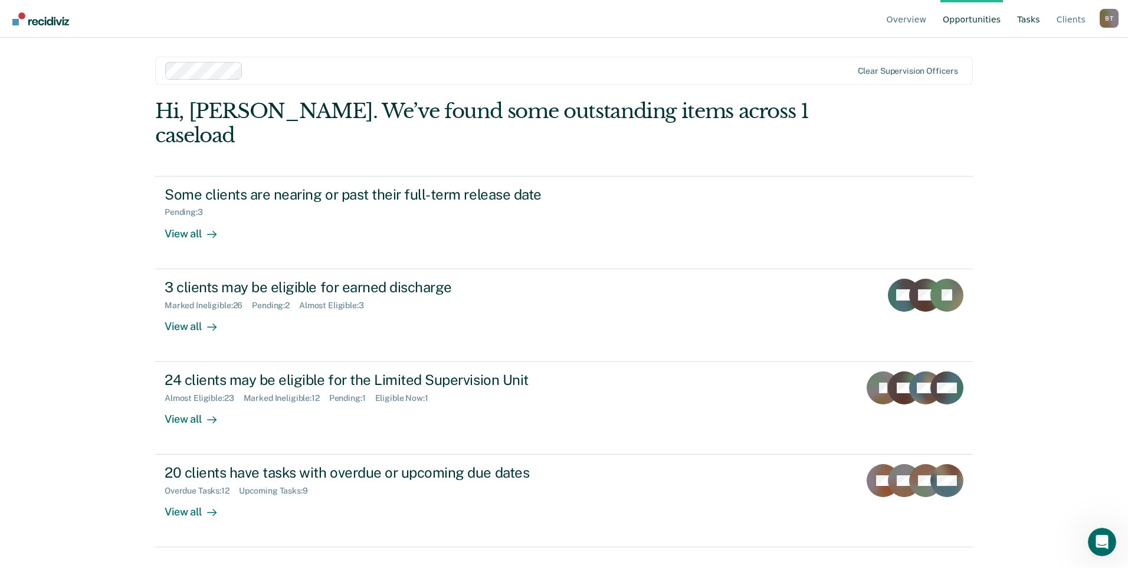
click at [1034, 19] on link "Tasks" at bounding box center [1029, 19] width 28 height 38
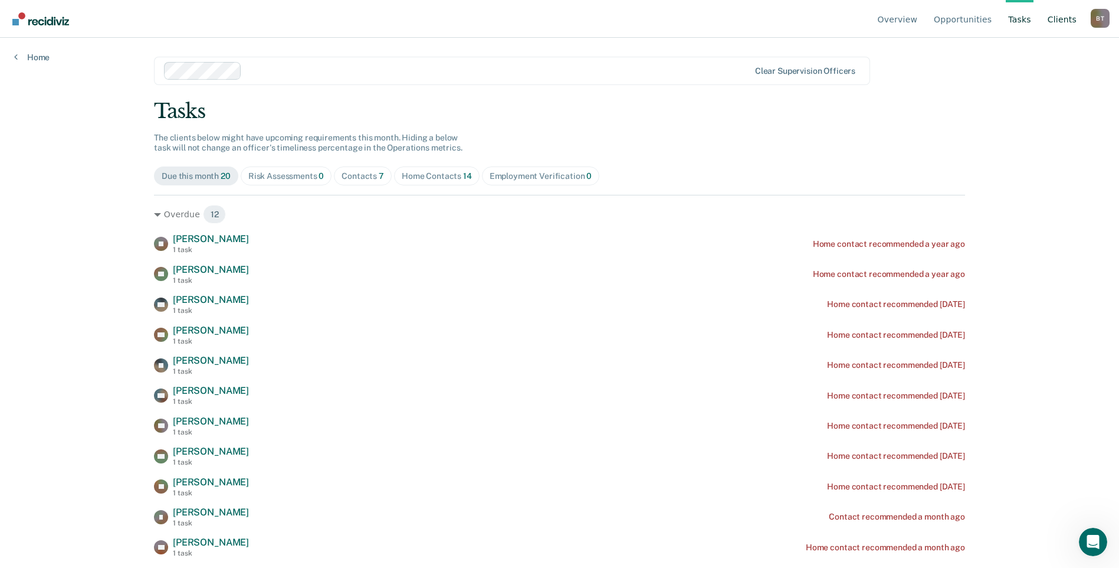
click at [1061, 18] on link "Client s" at bounding box center [1063, 19] width 34 height 38
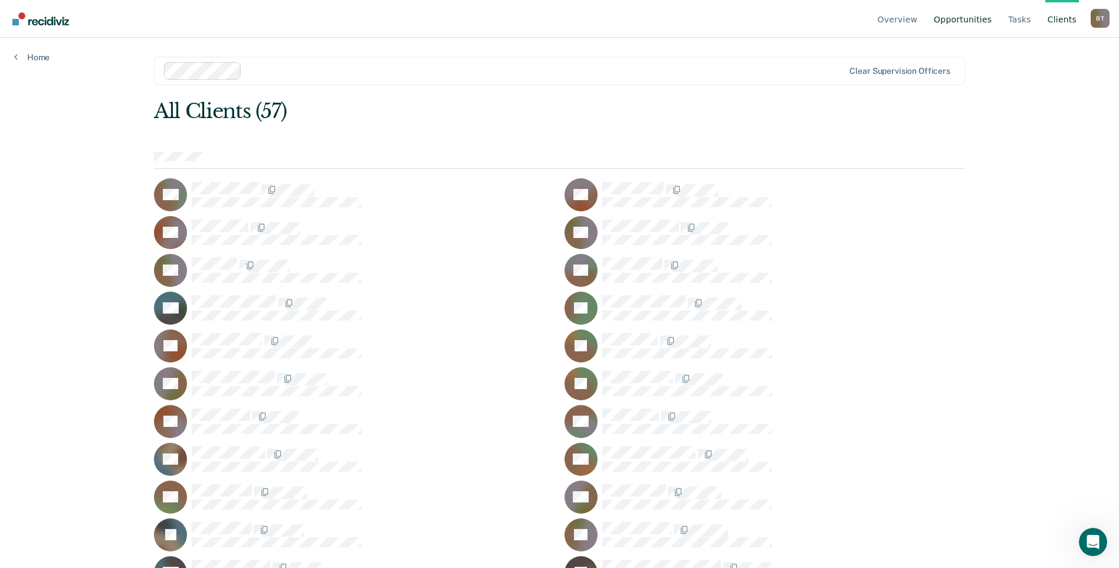
click at [971, 23] on link "Opportunities" at bounding box center [963, 19] width 63 height 38
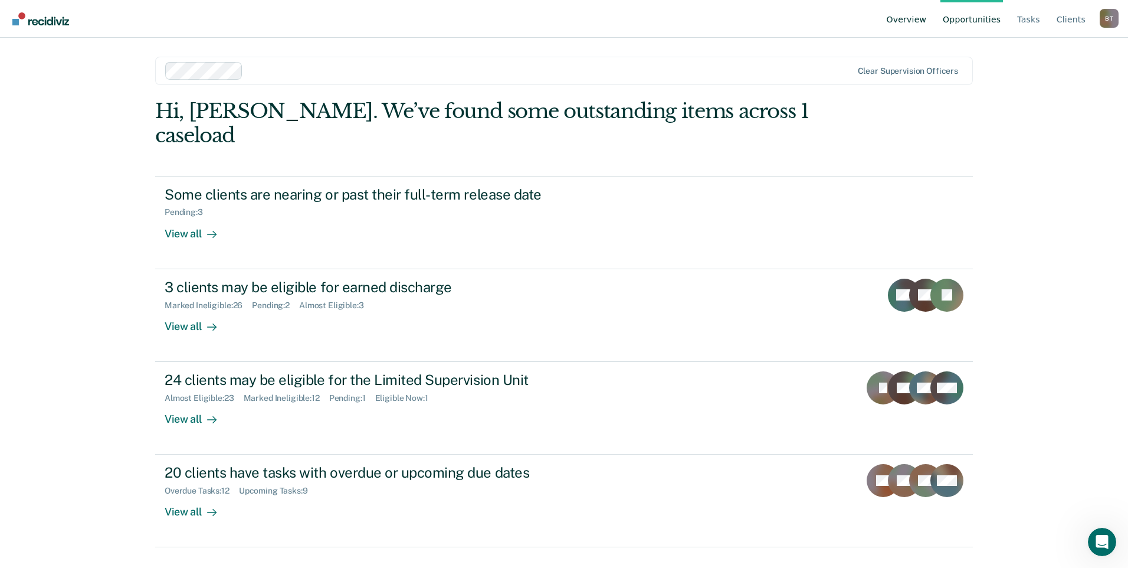
click at [916, 20] on link "Overview" at bounding box center [906, 19] width 45 height 38
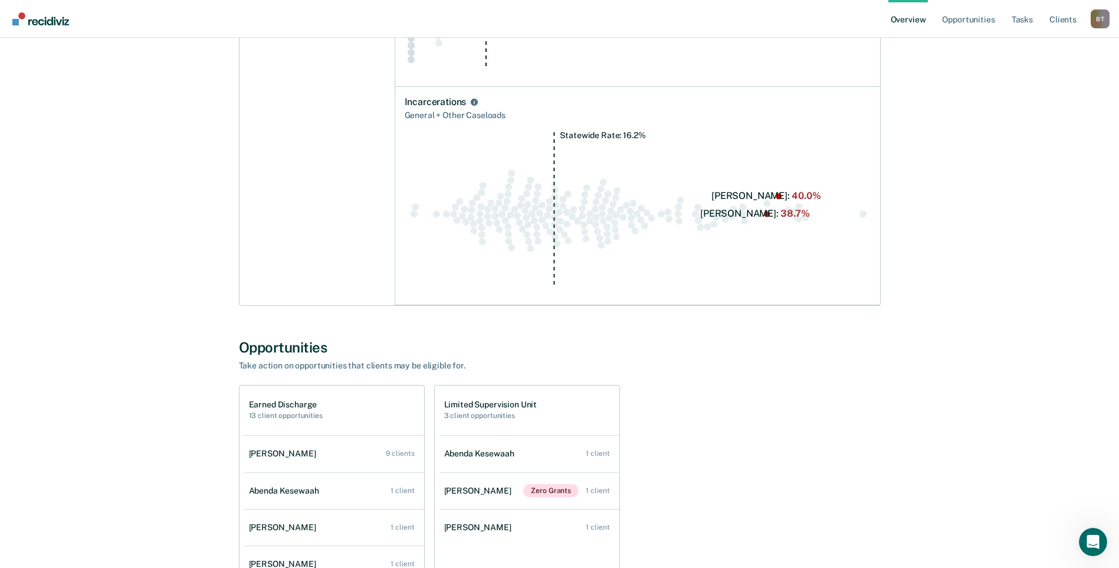
scroll to position [498, 0]
